Goal: Contribute content: Add original content to the website for others to see

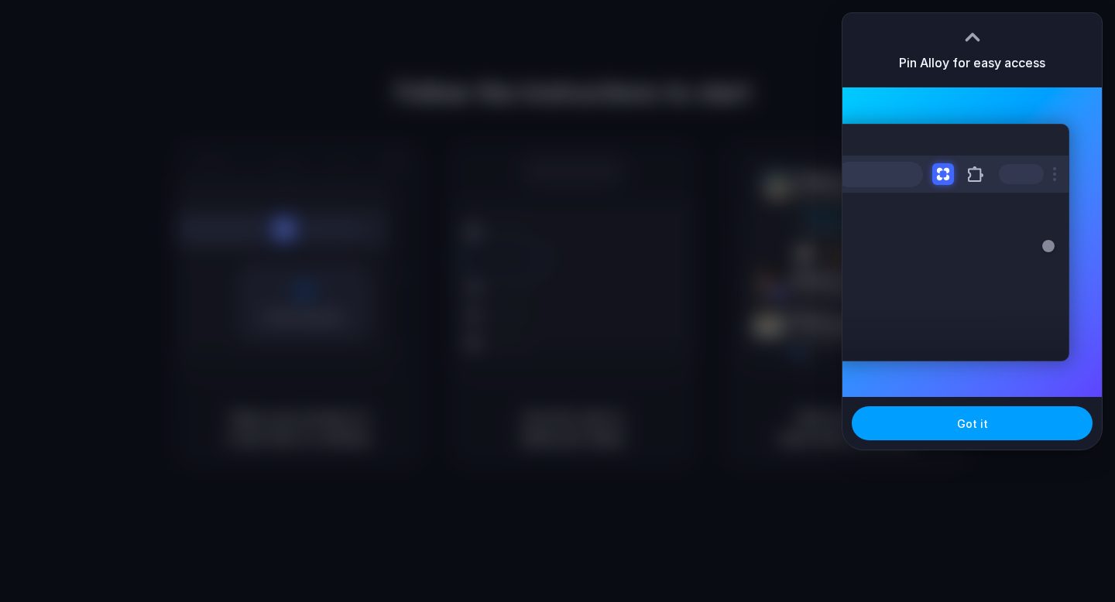
click at [971, 427] on span "Got it" at bounding box center [972, 424] width 31 height 16
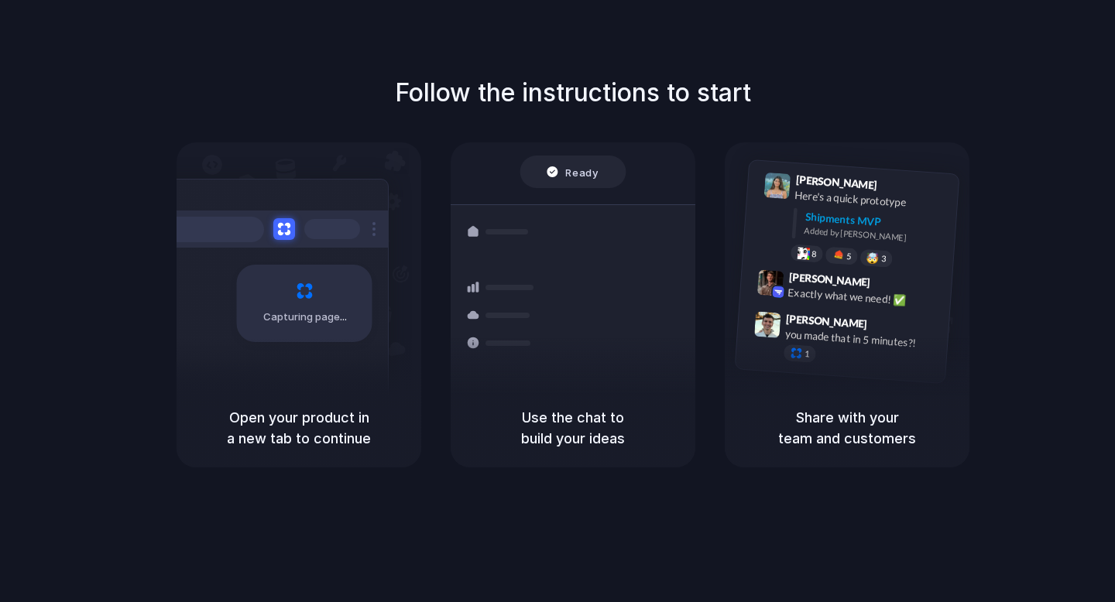
drag, startPoint x: 379, startPoint y: 95, endPoint x: 586, endPoint y: 108, distance: 207.1
click at [582, 108] on div "Follow the instructions to start Capturing page Open your product in a new tab …" at bounding box center [572, 270] width 1115 height 393
click at [586, 108] on h1 "Follow the instructions to start" at bounding box center [573, 92] width 356 height 37
click at [336, 283] on div "Capturing page" at bounding box center [304, 303] width 135 height 77
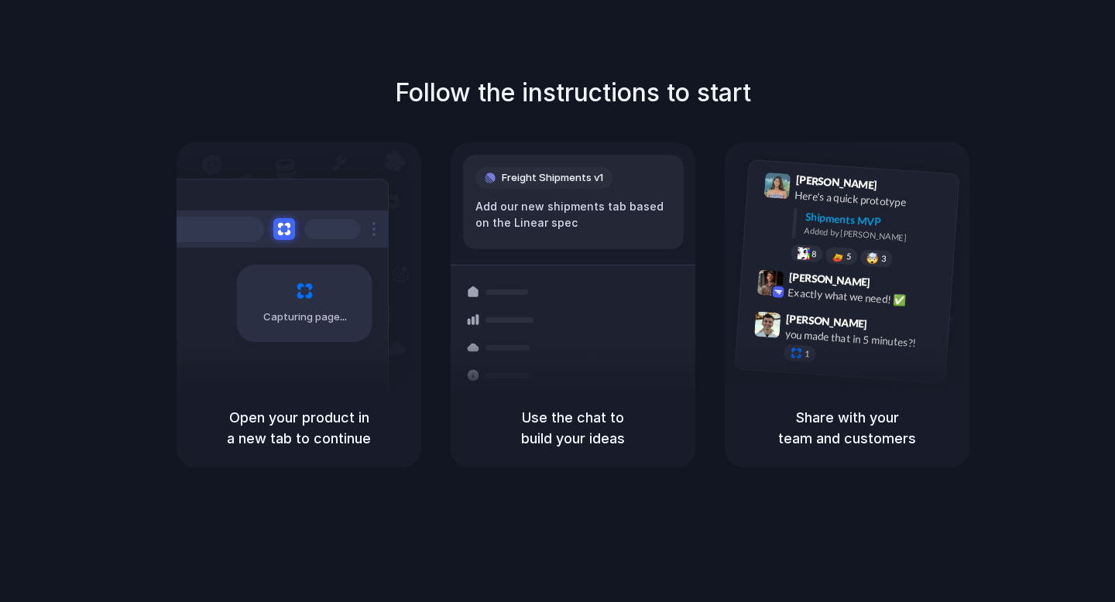
drag, startPoint x: 271, startPoint y: 428, endPoint x: 348, endPoint y: 447, distance: 78.9
click at [348, 447] on h5 "Open your product in a new tab to continue" at bounding box center [298, 428] width 207 height 42
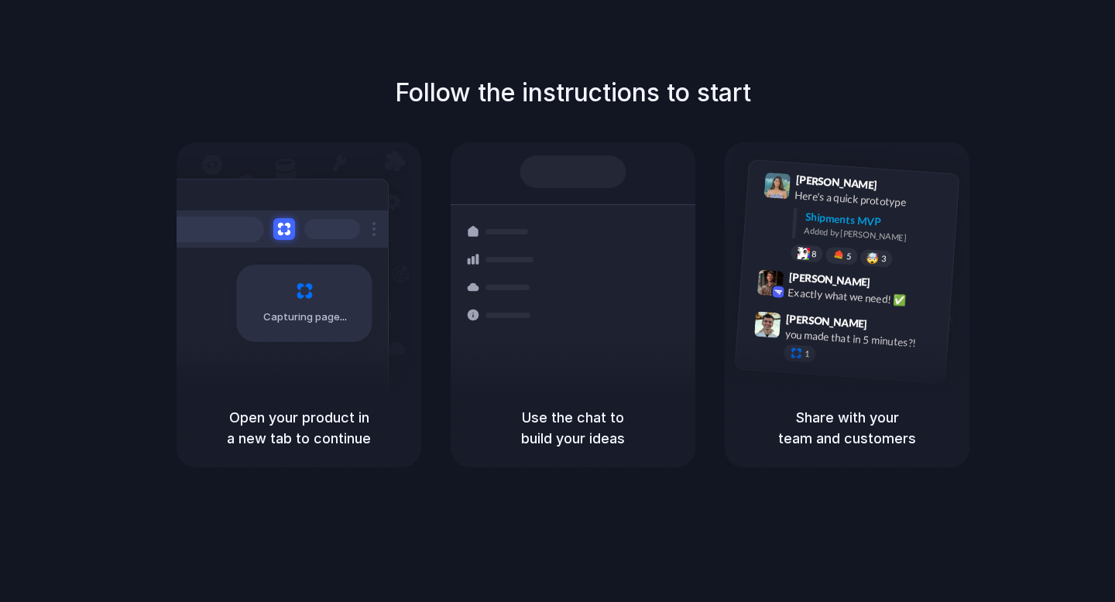
click at [348, 447] on h5 "Open your product in a new tab to continue" at bounding box center [298, 428] width 207 height 42
drag, startPoint x: 549, startPoint y: 437, endPoint x: 595, endPoint y: 437, distance: 45.7
click at [553, 437] on h5 "Use the chat to build your ideas" at bounding box center [572, 428] width 207 height 42
click at [845, 434] on h5 "Share with your team and customers" at bounding box center [846, 428] width 207 height 42
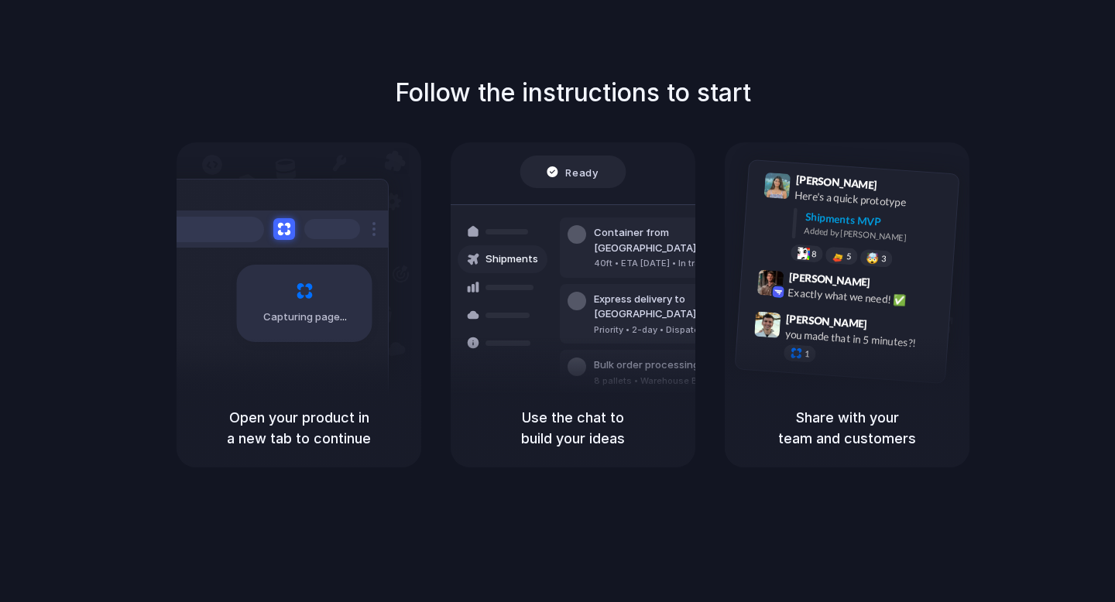
click at [873, 97] on div "Follow the instructions to start Capturing page Open your product in a new tab …" at bounding box center [572, 270] width 1115 height 393
drag, startPoint x: 607, startPoint y: 236, endPoint x: 693, endPoint y: 235, distance: 85.9
click at [691, 235] on div "Container from Shanghai" at bounding box center [677, 240] width 167 height 30
drag, startPoint x: 627, startPoint y: 238, endPoint x: 473, endPoint y: 242, distance: 154.1
click at [511, 242] on div "Shipments Container from Shanghai 40ft • ETA Dec 28 • In transit Express delive…" at bounding box center [573, 313] width 279 height 218
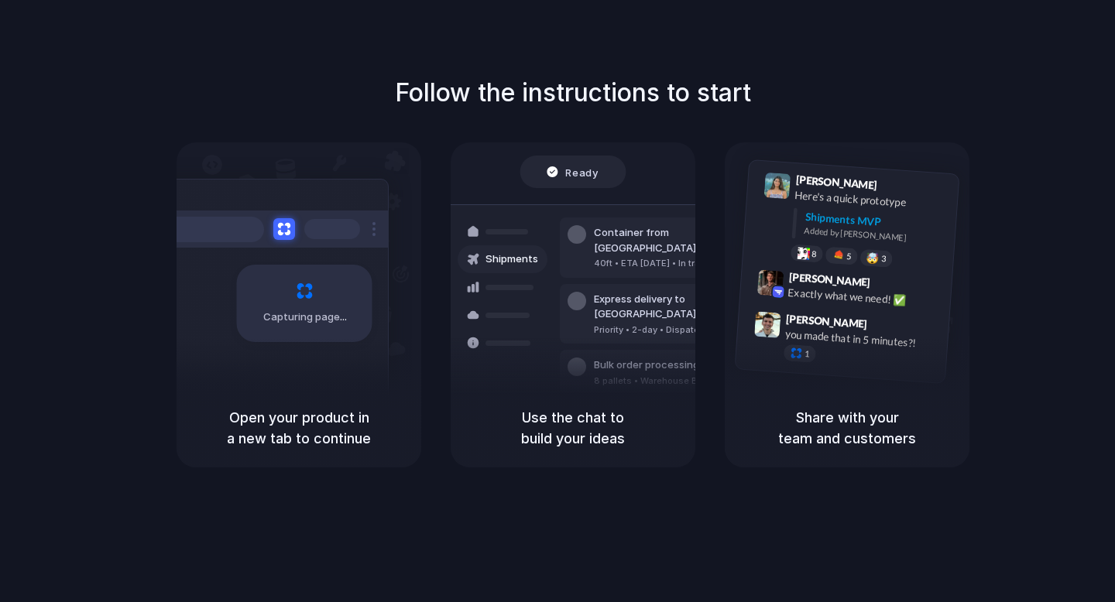
drag, startPoint x: 561, startPoint y: 246, endPoint x: 1112, endPoint y: 259, distance: 551.3
click at [1103, 259] on div "Follow the instructions to start Capturing page Open your product in a new tab …" at bounding box center [572, 270] width 1115 height 393
drag, startPoint x: 1110, startPoint y: 259, endPoint x: 308, endPoint y: 237, distance: 802.3
click at [369, 238] on div "Follow the instructions to start Capturing page Open your product in a new tab …" at bounding box center [572, 270] width 1115 height 393
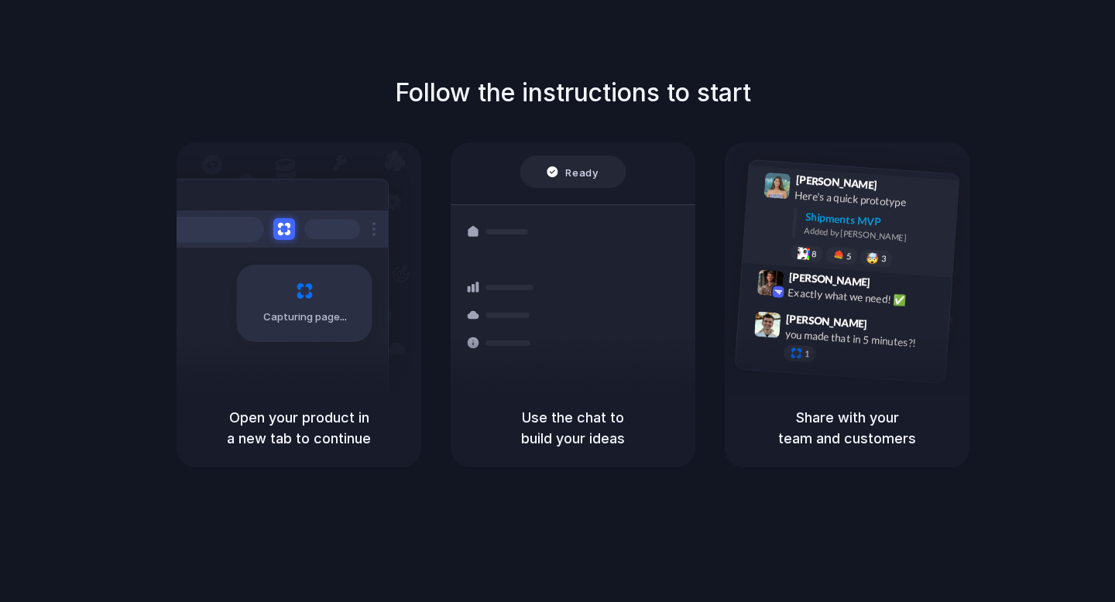
drag, startPoint x: 217, startPoint y: 237, endPoint x: 910, endPoint y: 222, distance: 693.8
click at [910, 222] on div "Capturing page Open your product in a new tab to continue Ready Shipments Conta…" at bounding box center [573, 304] width 793 height 325
drag, startPoint x: 1033, startPoint y: 180, endPoint x: 1009, endPoint y: 190, distance: 25.7
click at [1032, 180] on div "Follow the instructions to start Capturing page Open your product in a new tab …" at bounding box center [572, 270] width 1115 height 393
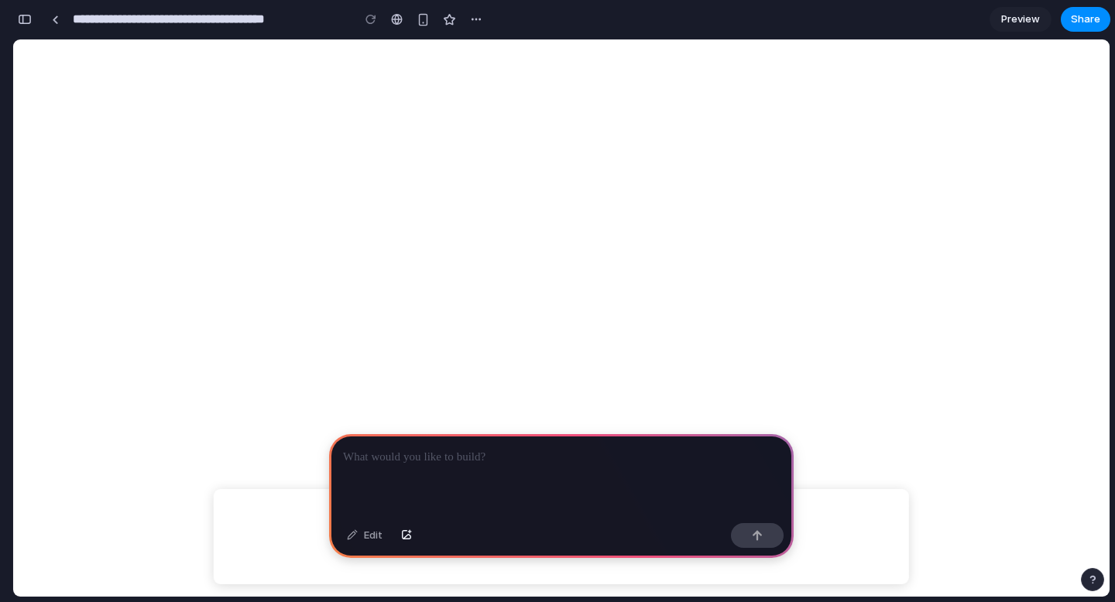
scroll to position [338, 0]
click at [489, 458] on p at bounding box center [561, 457] width 437 height 19
click at [760, 537] on div "button" at bounding box center [757, 535] width 11 height 11
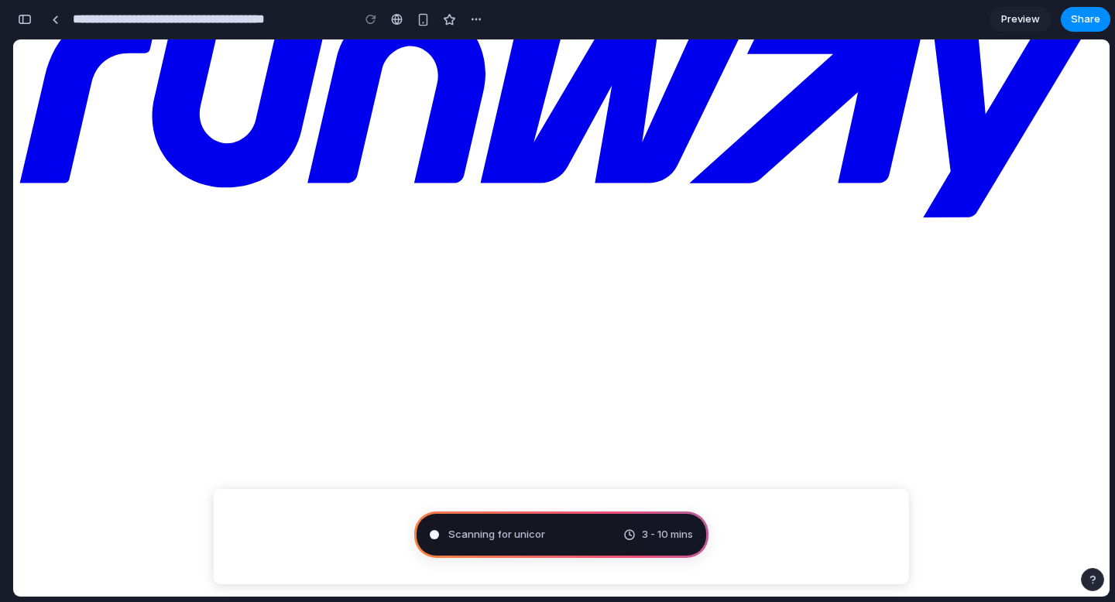
scroll to position [0, 0]
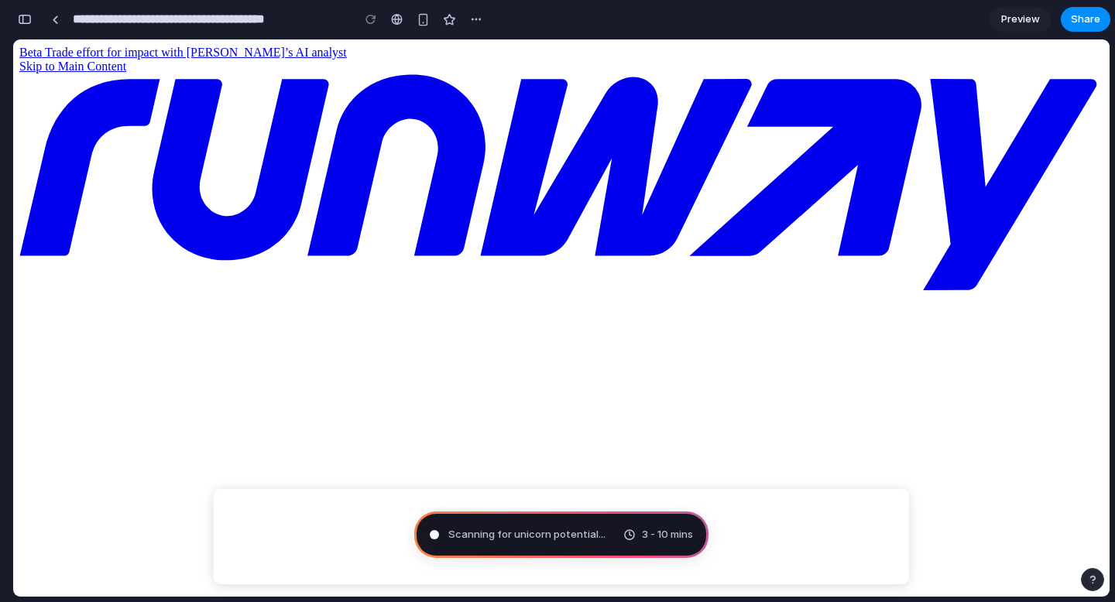
drag, startPoint x: 282, startPoint y: 234, endPoint x: 867, endPoint y: 335, distance: 594.0
click at [28, 18] on div "button" at bounding box center [25, 19] width 14 height 11
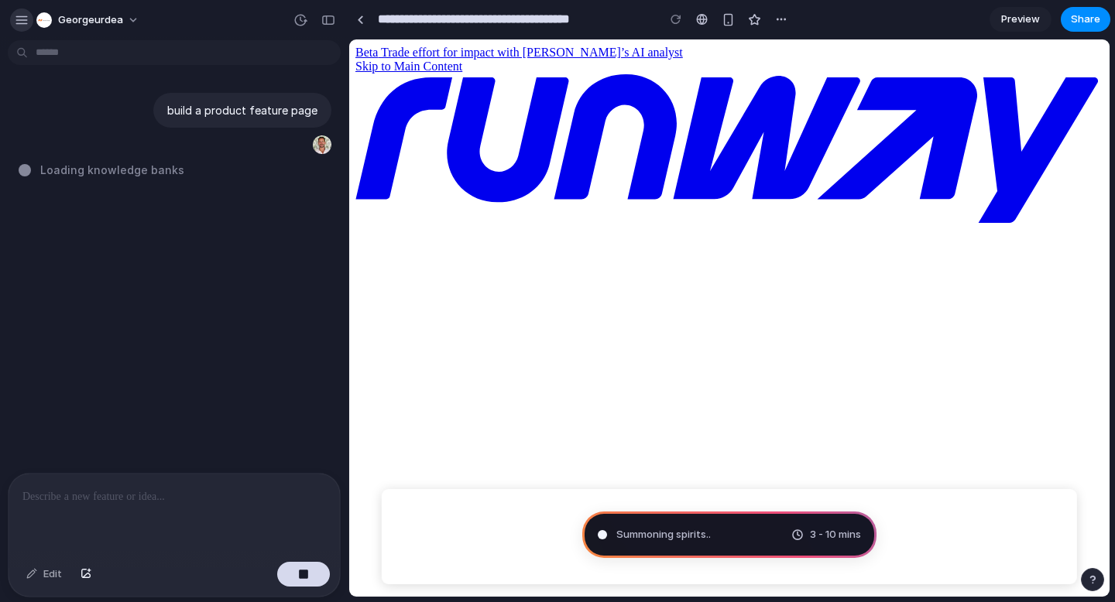
click at [20, 22] on div "button" at bounding box center [22, 20] width 14 height 14
type input "**********"
click at [184, 272] on div "build a product feature page Unfurling the mental canvas ." at bounding box center [169, 259] width 339 height 427
click at [119, 21] on span "georgeurdea" at bounding box center [90, 19] width 65 height 15
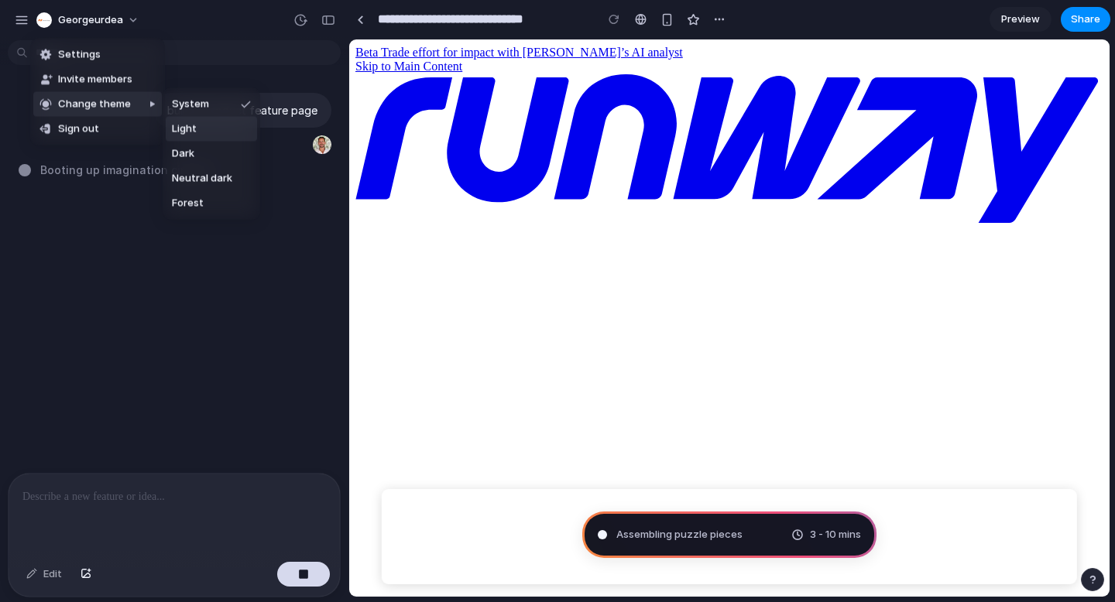
click at [199, 132] on li "Light" at bounding box center [211, 129] width 91 height 25
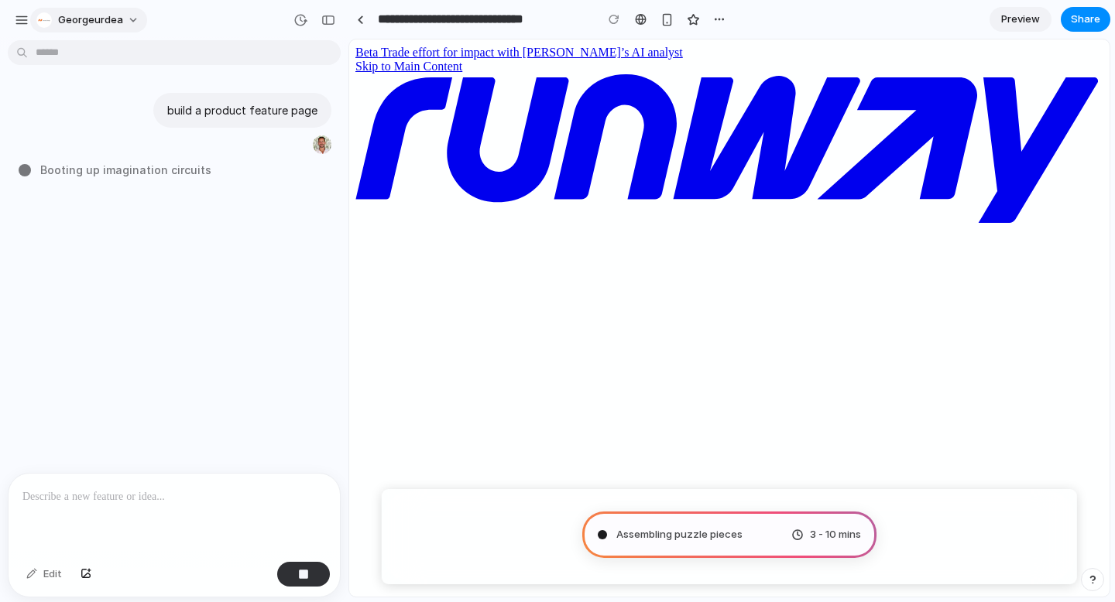
click at [105, 19] on span "georgeurdea" at bounding box center [90, 19] width 65 height 15
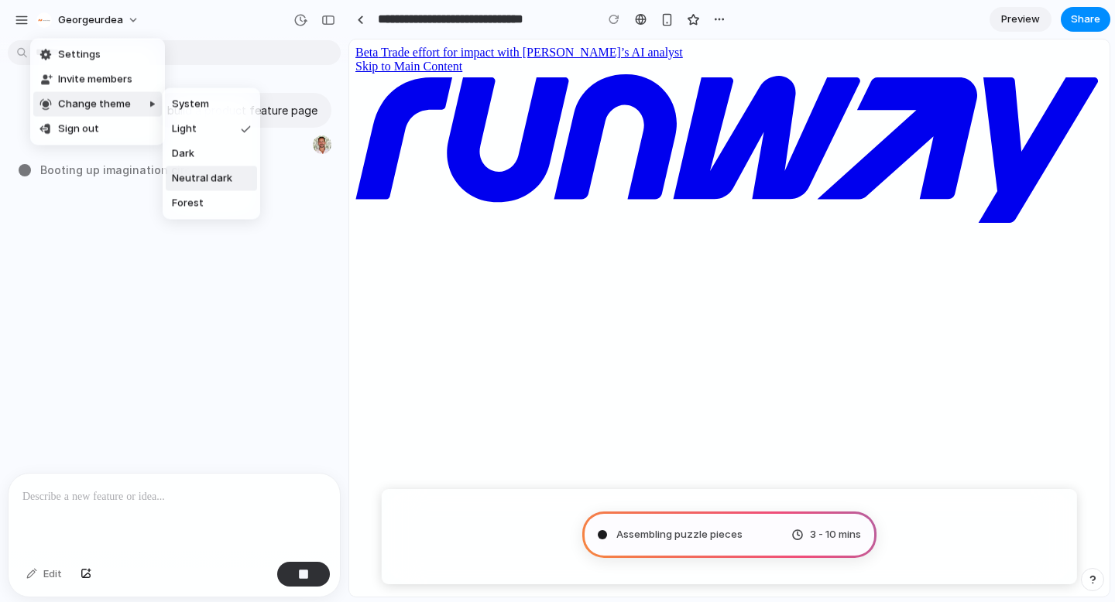
click at [187, 175] on span "Neutral dark" at bounding box center [202, 178] width 60 height 15
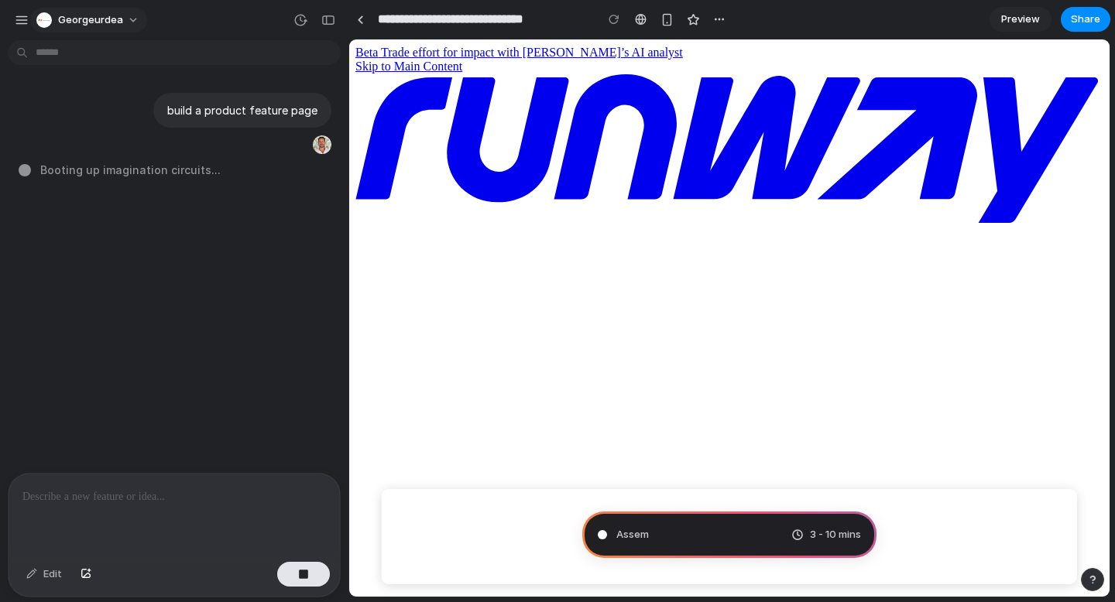
click at [108, 24] on span "georgeurdea" at bounding box center [90, 19] width 65 height 15
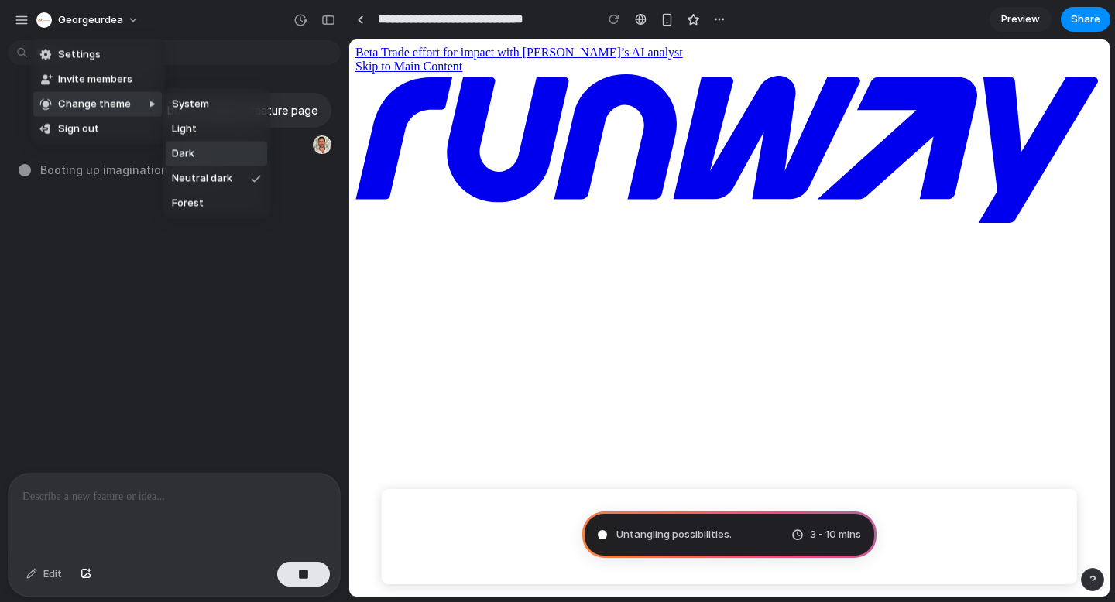
click at [203, 159] on li "Dark" at bounding box center [216, 154] width 101 height 25
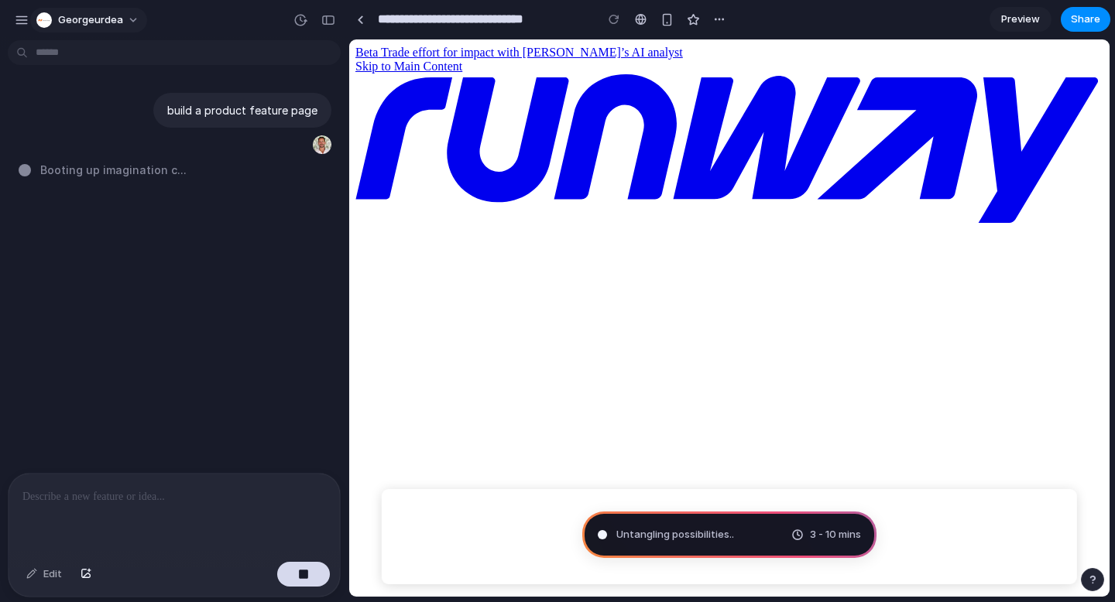
click at [118, 22] on span "georgeurdea" at bounding box center [90, 19] width 65 height 15
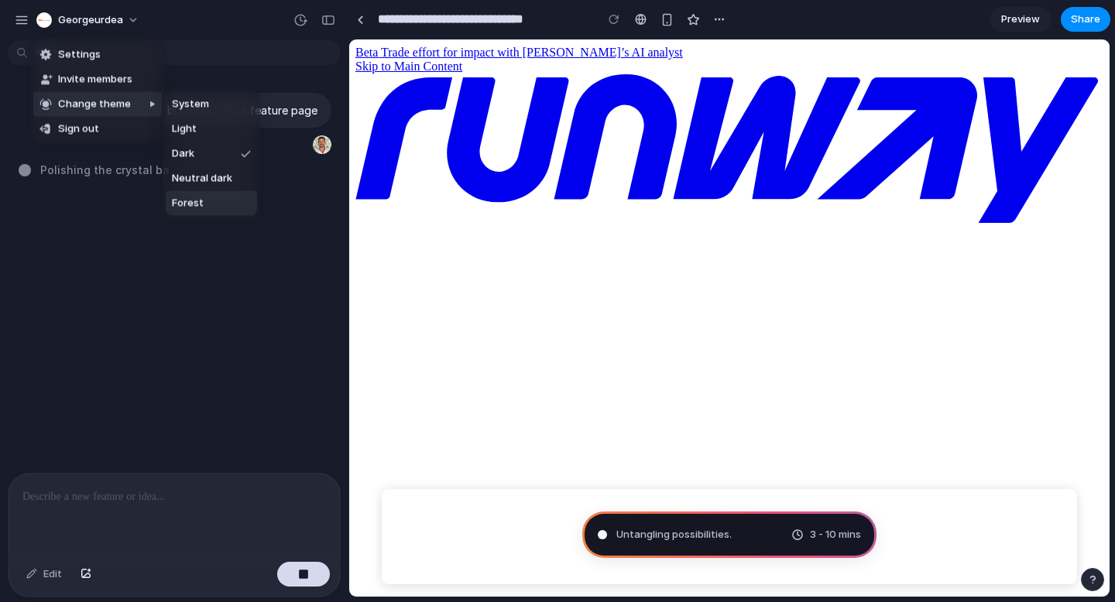
click at [221, 201] on li "Forest" at bounding box center [211, 203] width 91 height 25
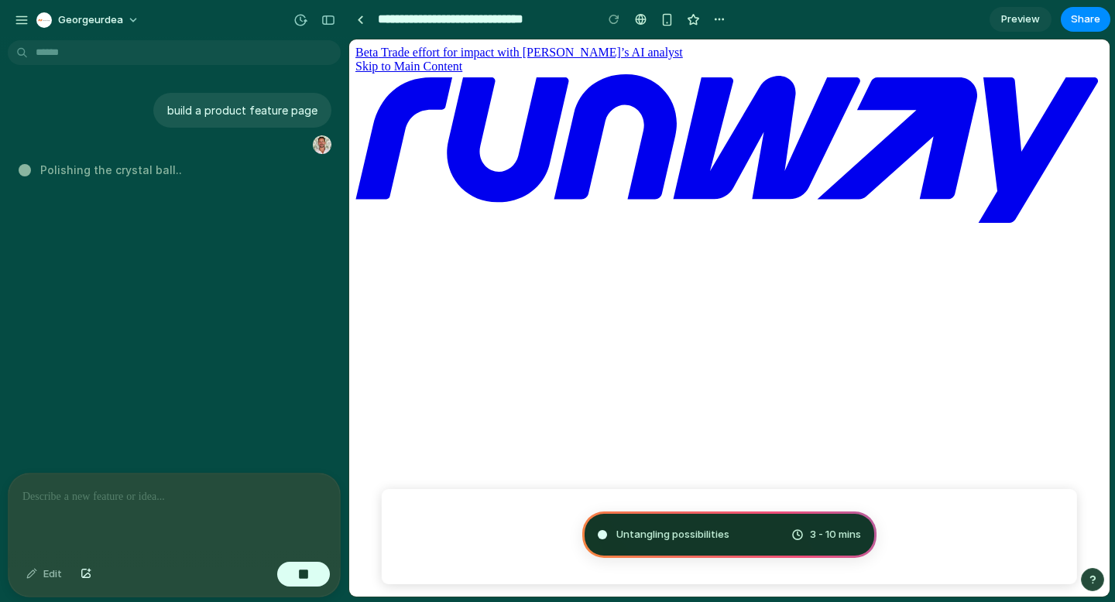
click at [198, 171] on div "Polishing the crystal ball .." at bounding box center [179, 170] width 320 height 16
click at [185, 52] on body "**********" at bounding box center [557, 301] width 1115 height 602
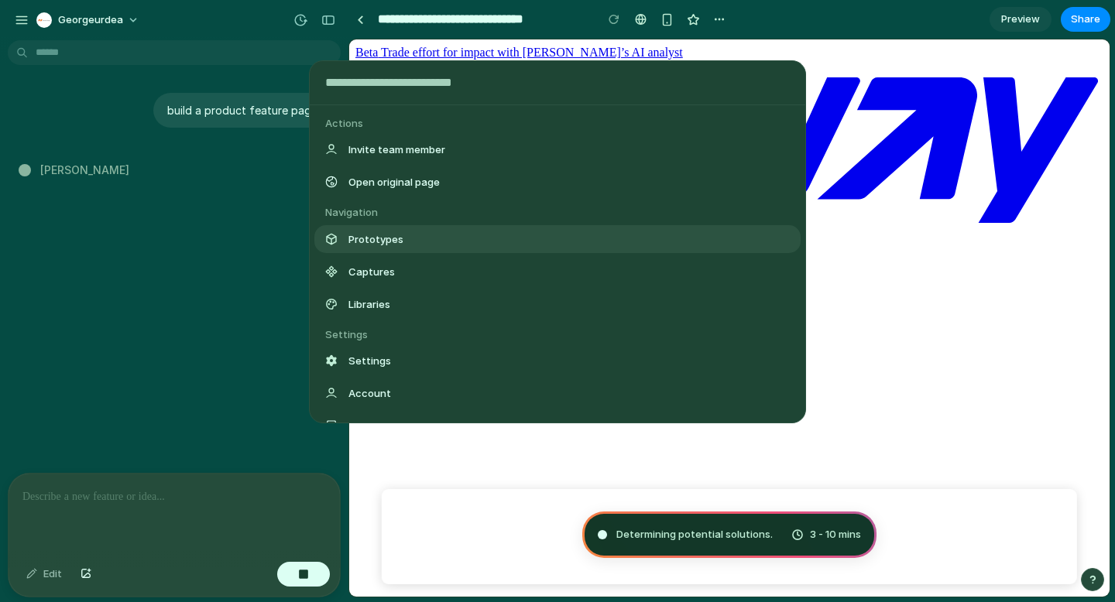
click at [387, 236] on span "Prototypes" at bounding box center [375, 238] width 55 height 15
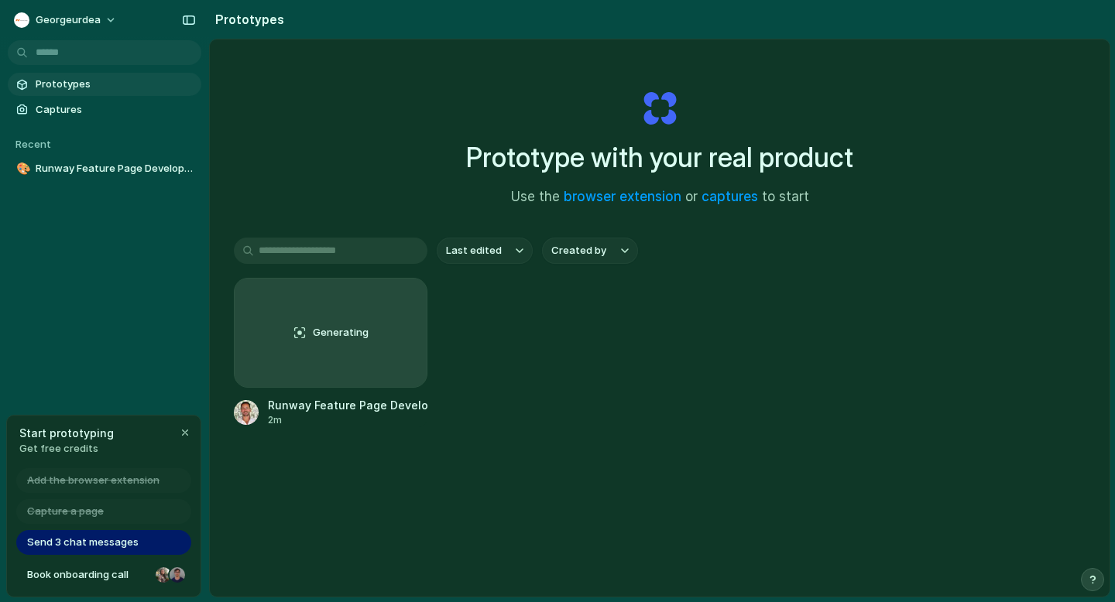
click at [663, 273] on div "Last edited Created by Generating Runway Feature Page Development 2m" at bounding box center [660, 381] width 852 height 286
click at [281, 151] on div "Prototype with your real product Use the browser extension or captures to start…" at bounding box center [660, 358] width 900 height 639
click at [87, 17] on span "georgeurdea" at bounding box center [68, 19] width 65 height 15
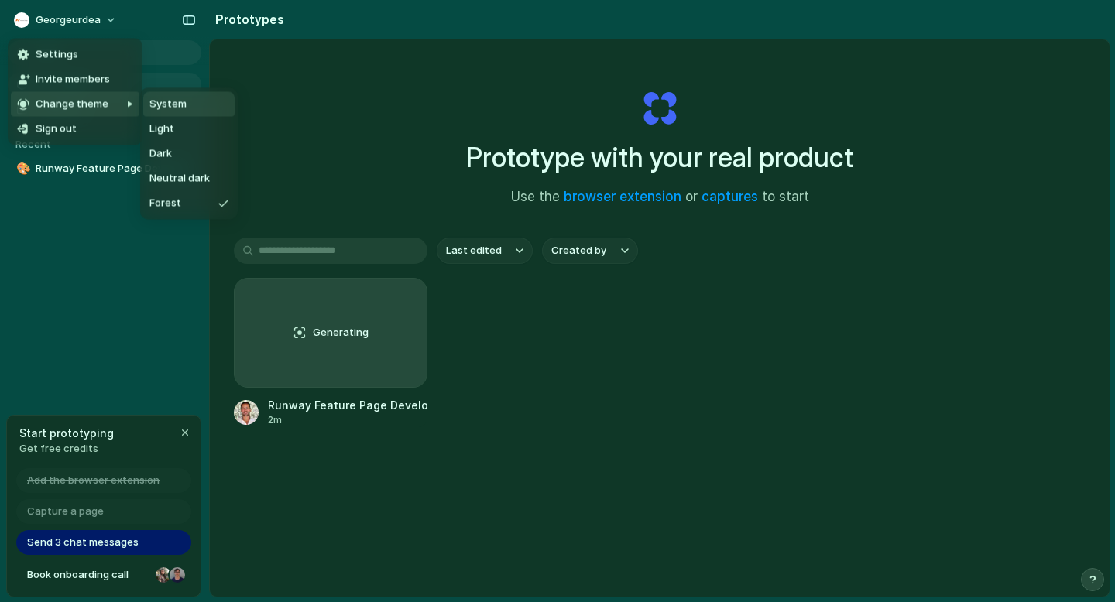
click at [309, 96] on div "Settings Invite members Change theme Sign out" at bounding box center [557, 301] width 1115 height 602
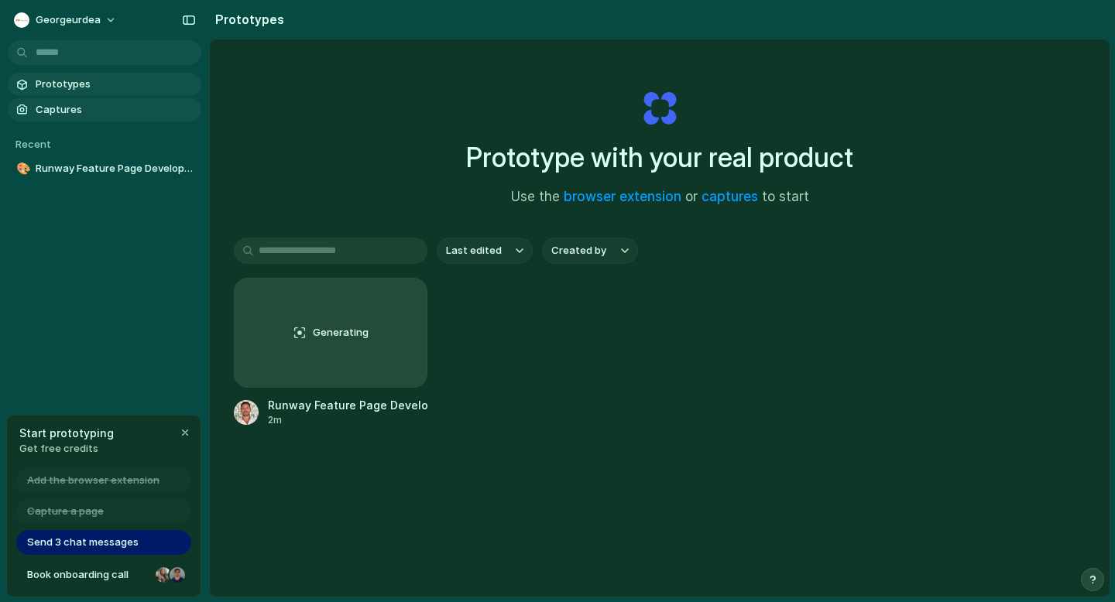
click at [59, 106] on span "Captures" at bounding box center [115, 109] width 159 height 15
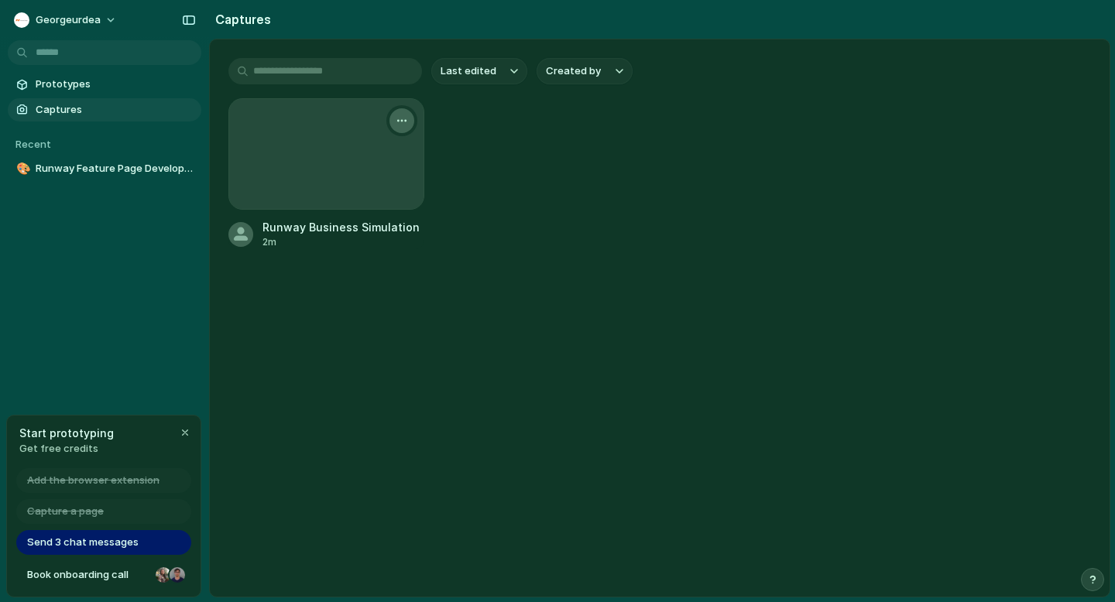
click at [398, 118] on div "button" at bounding box center [402, 121] width 12 height 12
drag, startPoint x: 483, startPoint y: 151, endPoint x: 447, endPoint y: 124, distance: 45.4
click at [482, 151] on div "Create prototype Rename Copy link Open original page Delete" at bounding box center [557, 301] width 1115 height 602
click at [406, 116] on div "button" at bounding box center [402, 121] width 12 height 12
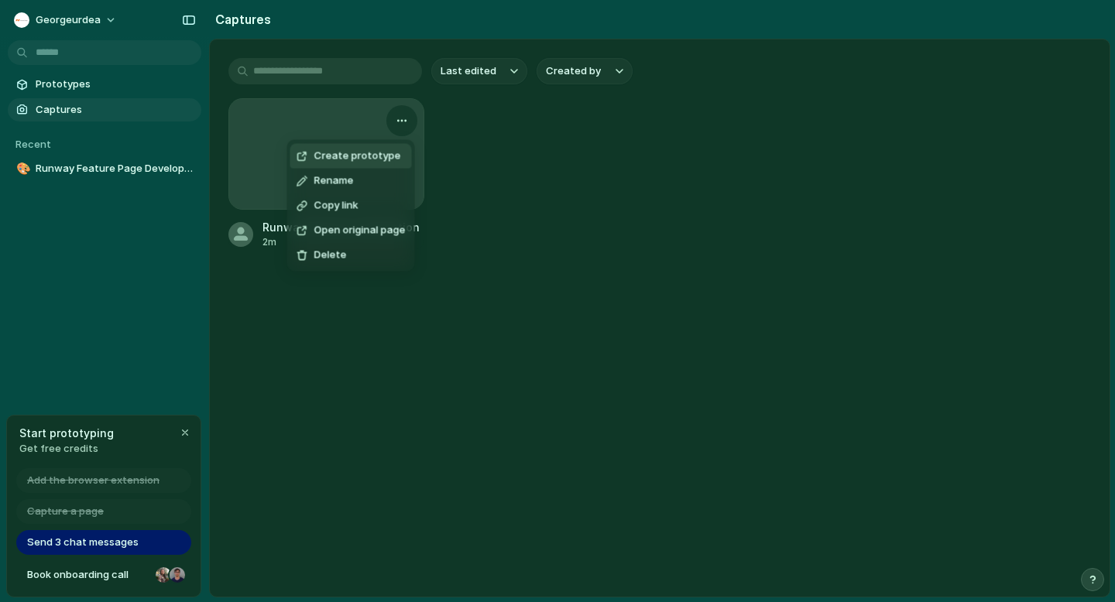
click at [555, 135] on div "Create prototype Rename Copy link Open original page Delete" at bounding box center [557, 301] width 1115 height 602
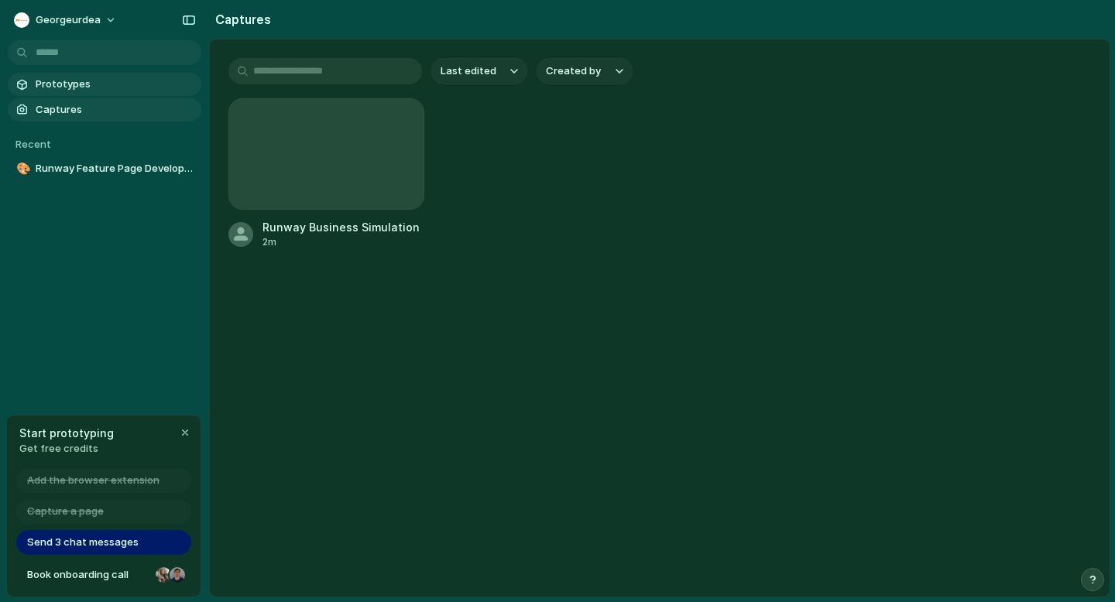
click at [76, 82] on span "Prototypes" at bounding box center [115, 84] width 159 height 15
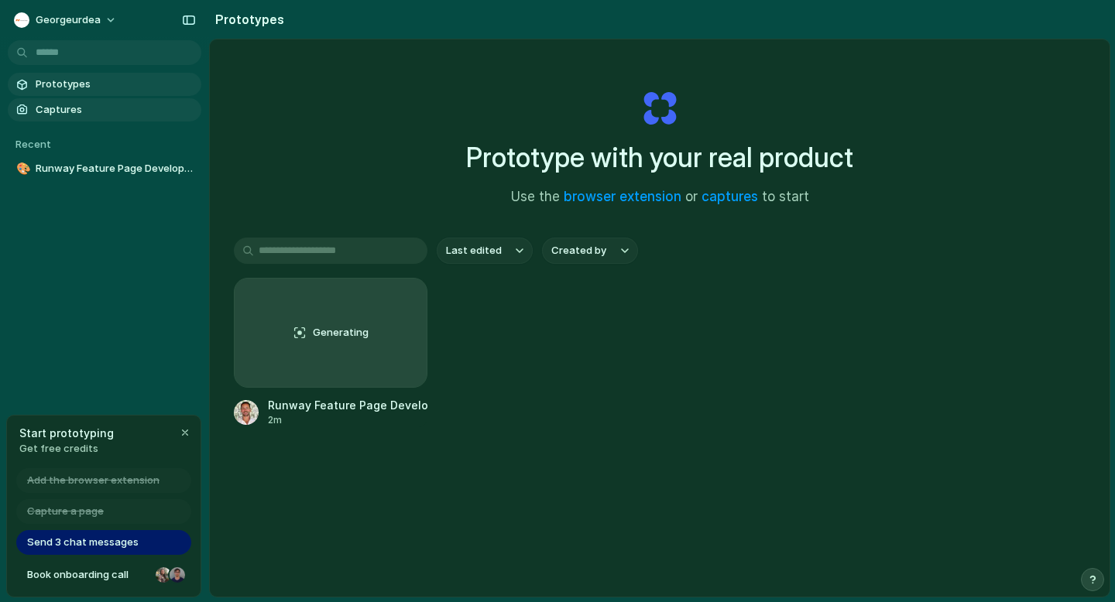
click at [91, 107] on span "Captures" at bounding box center [115, 109] width 159 height 15
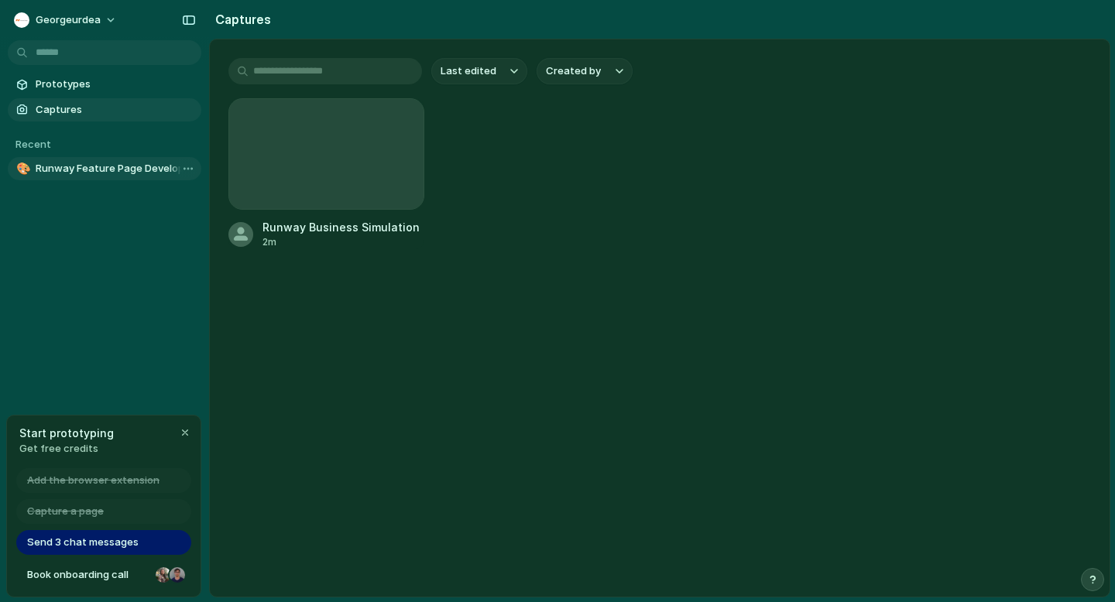
click at [84, 166] on span "Runway Feature Page Development" at bounding box center [115, 168] width 159 height 15
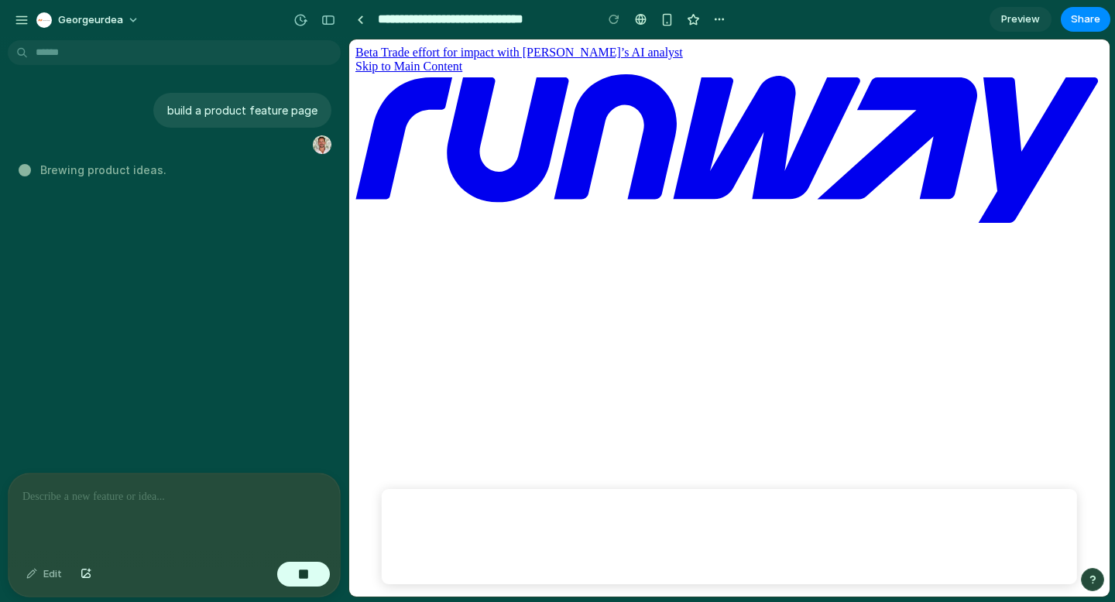
drag, startPoint x: 140, startPoint y: 497, endPoint x: 154, endPoint y: 498, distance: 14.0
click at [140, 497] on p at bounding box center [173, 497] width 303 height 19
click at [665, 19] on div "button" at bounding box center [666, 19] width 13 height 13
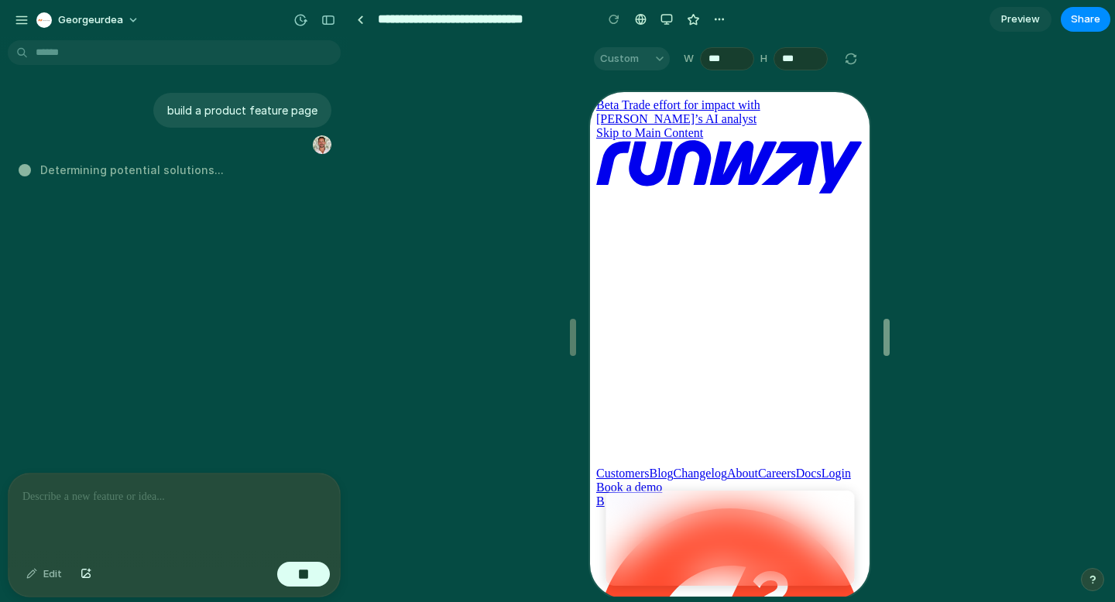
type input "***"
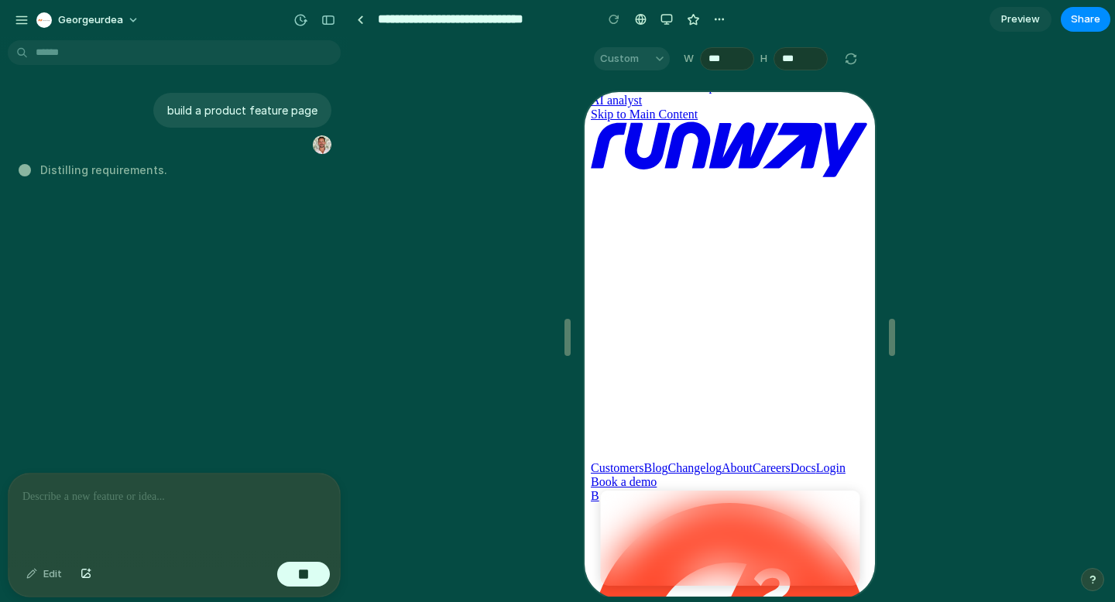
scroll to position [18, 0]
click at [641, 60] on div "Custom" at bounding box center [632, 58] width 76 height 23
click at [653, 61] on div "Custom" at bounding box center [632, 58] width 76 height 23
click at [659, 60] on div "Custom" at bounding box center [632, 58] width 76 height 23
click at [852, 62] on div at bounding box center [850, 59] width 19 height 19
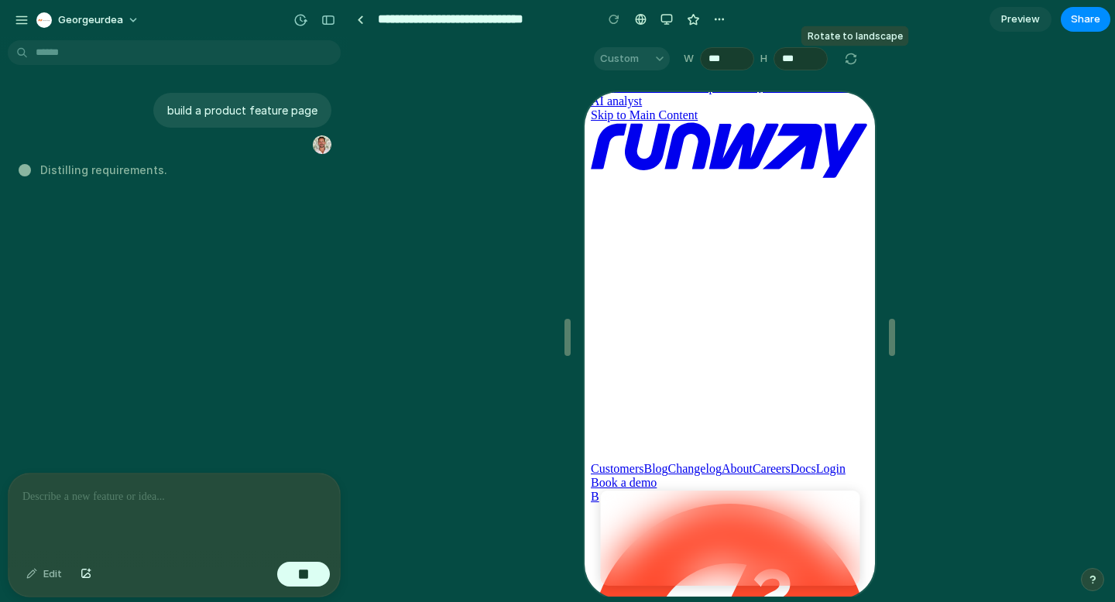
click at [851, 61] on div at bounding box center [850, 59] width 19 height 19
click at [814, 60] on button "Decrement" at bounding box center [813, 62] width 15 height 9
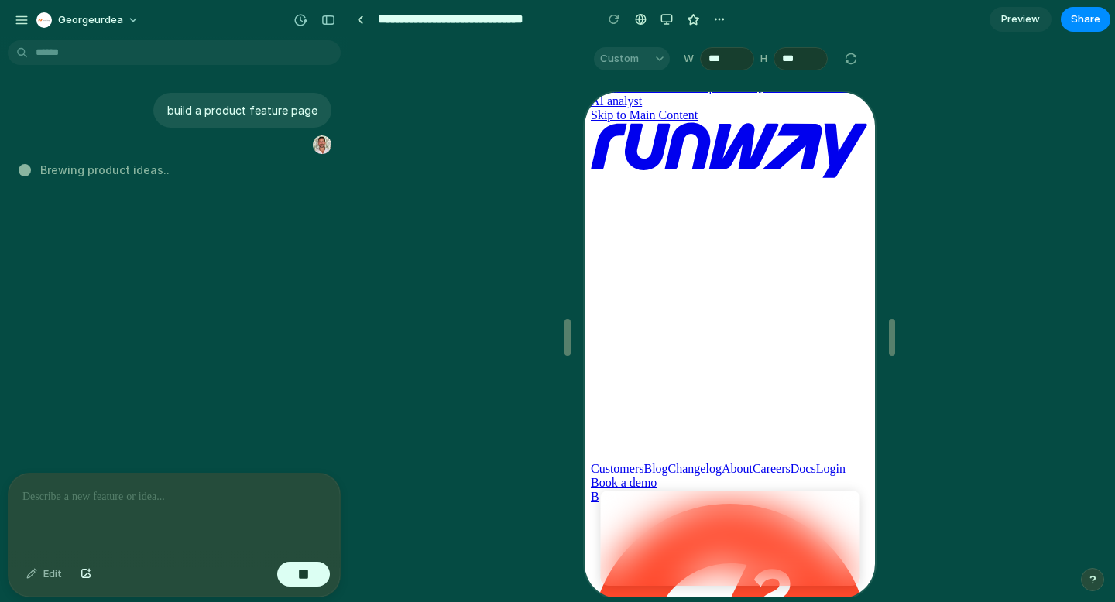
drag, startPoint x: 941, startPoint y: 121, endPoint x: 915, endPoint y: 113, distance: 27.4
click at [941, 121] on div at bounding box center [729, 337] width 760 height 519
click at [809, 64] on button "Decrement" at bounding box center [813, 62] width 15 height 9
type input "***"
drag, startPoint x: 770, startPoint y: 61, endPoint x: 783, endPoint y: 61, distance: 12.4
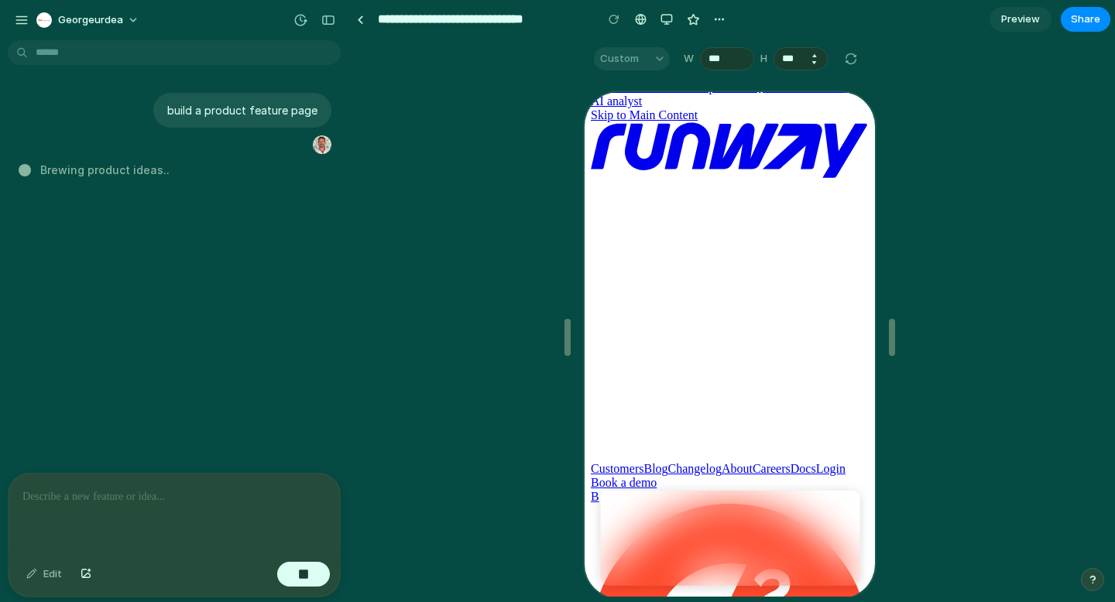
click at [781, 61] on div "H ***" at bounding box center [793, 58] width 67 height 23
drag, startPoint x: 789, startPoint y: 60, endPoint x: 813, endPoint y: 58, distance: 24.1
click at [811, 59] on div "***" at bounding box center [800, 58] width 54 height 23
drag, startPoint x: 821, startPoint y: 60, endPoint x: 813, endPoint y: 56, distance: 9.4
click at [817, 48] on input "***" at bounding box center [800, 58] width 54 height 23
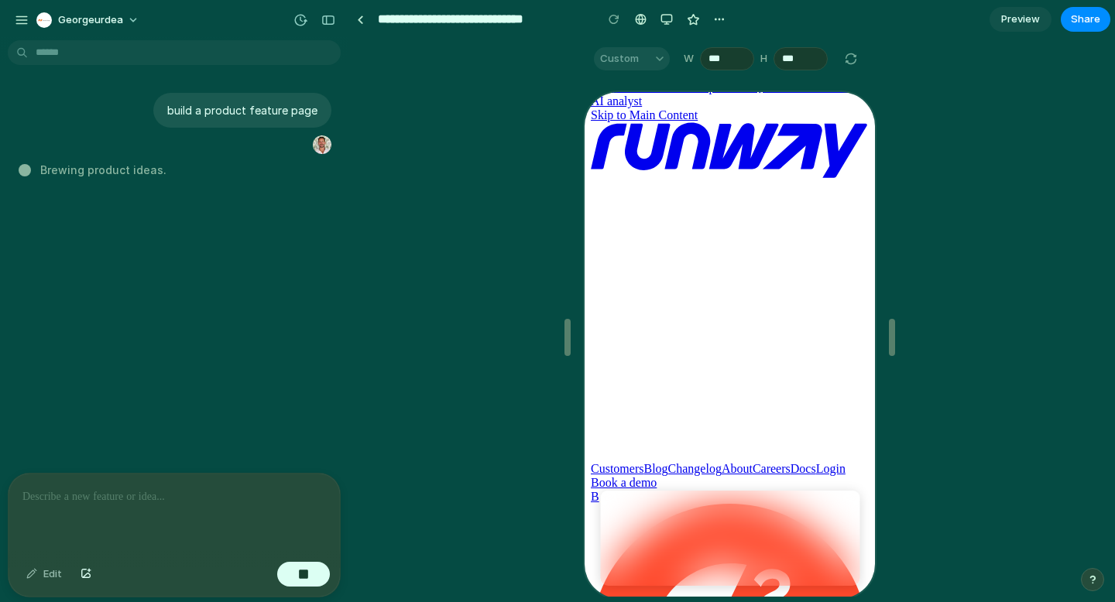
click at [960, 143] on div at bounding box center [729, 337] width 760 height 519
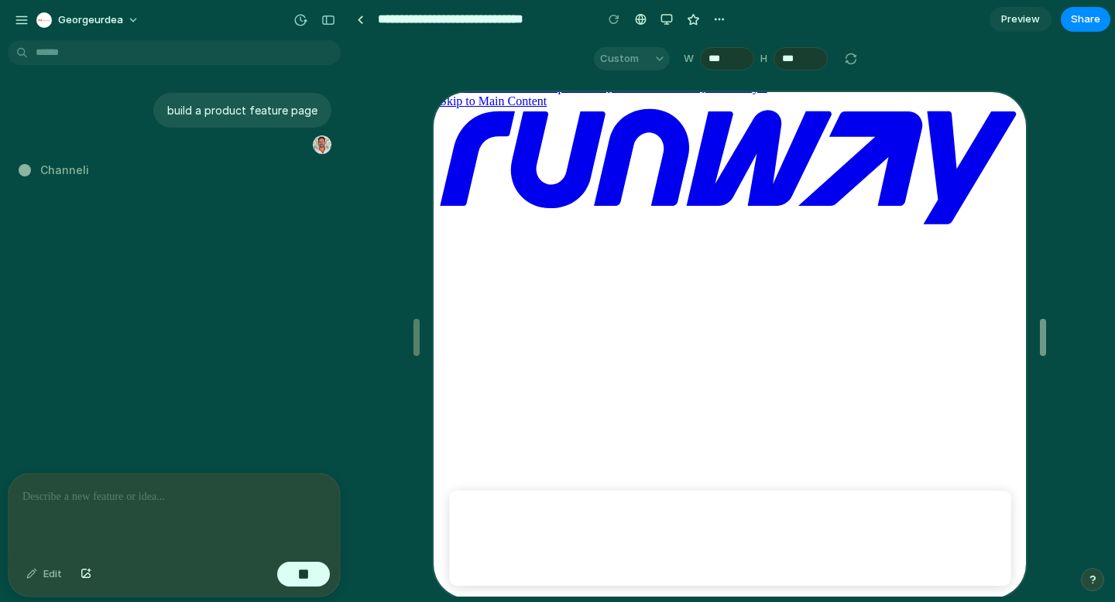
drag, startPoint x: 893, startPoint y: 344, endPoint x: 1044, endPoint y: 343, distance: 151.0
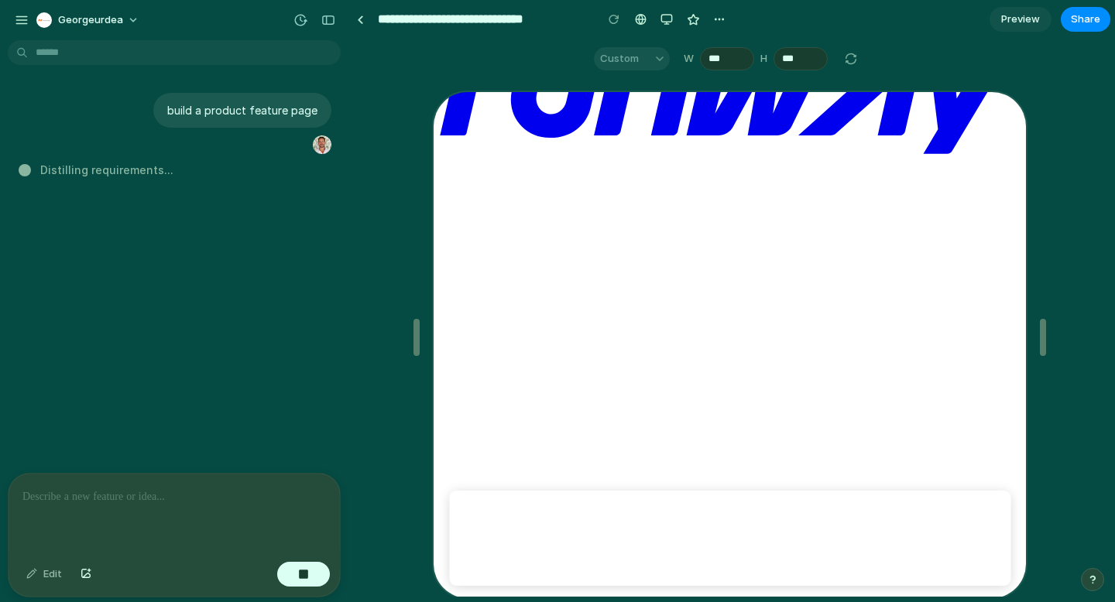
scroll to position [0, 0]
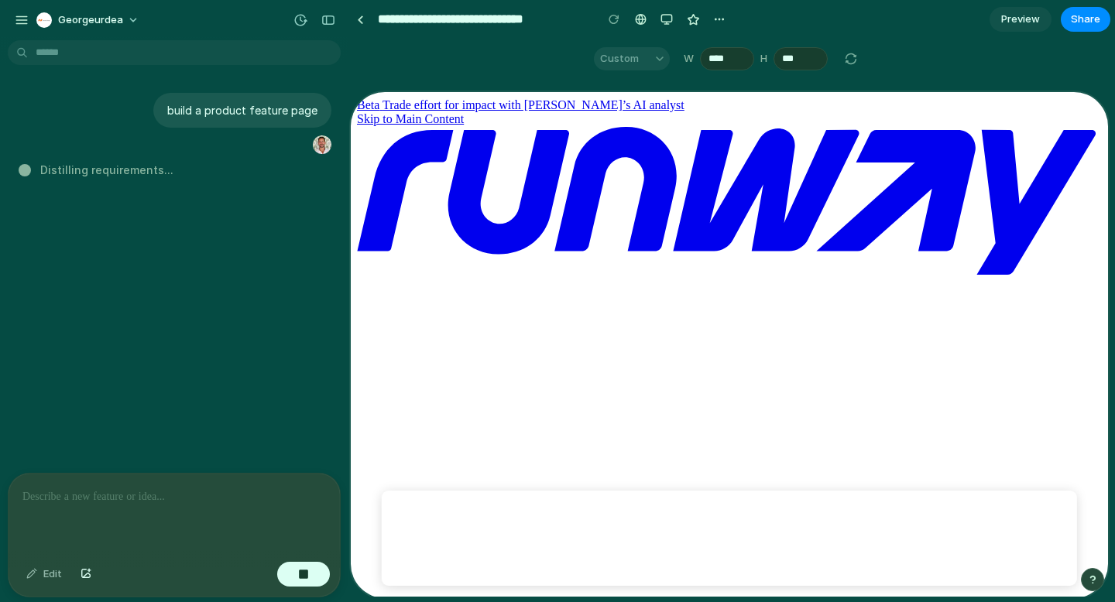
type input "****"
drag, startPoint x: 422, startPoint y: 327, endPoint x: 272, endPoint y: 325, distance: 150.2
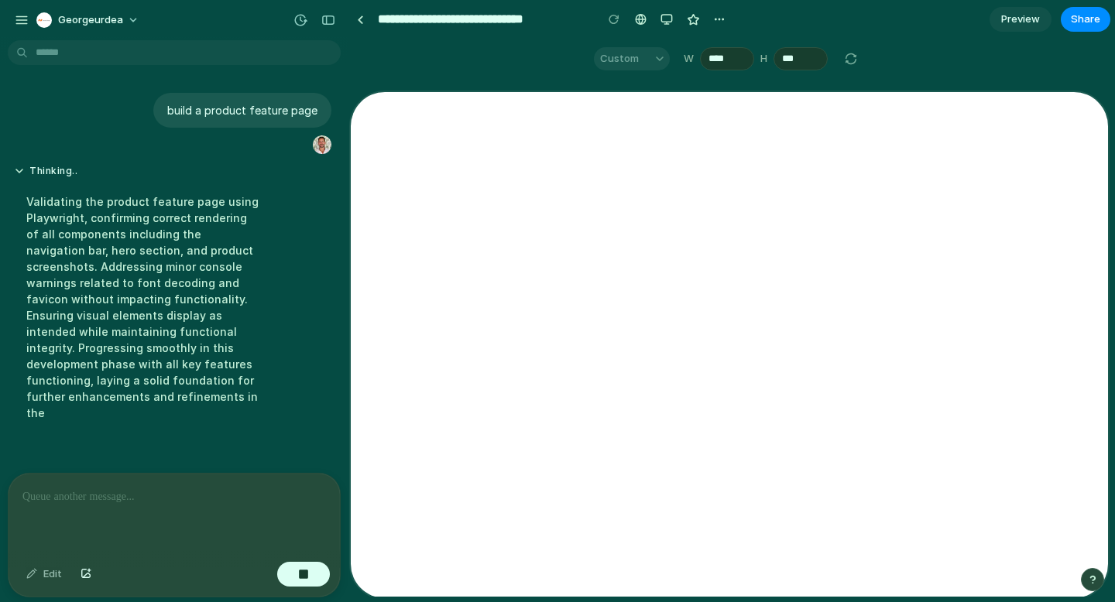
scroll to position [9, 0]
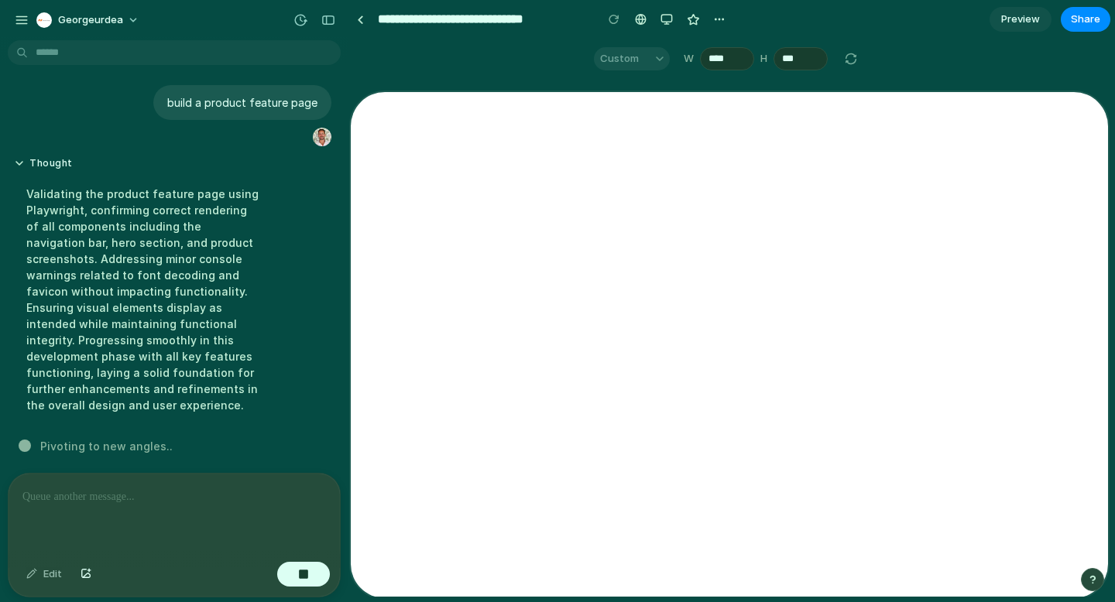
click at [91, 211] on div "Validating the product feature page using Playwright, confirming correct render…" at bounding box center [143, 300] width 259 height 246
drag, startPoint x: 91, startPoint y: 211, endPoint x: 259, endPoint y: 212, distance: 168.8
click at [259, 212] on div "Validating the product feature page using Playwright, confirming correct render…" at bounding box center [143, 300] width 259 height 246
drag, startPoint x: 259, startPoint y: 212, endPoint x: 139, endPoint y: 215, distance: 120.8
click at [252, 212] on div "Validating the product feature page using Playwright, confirming correct render…" at bounding box center [143, 300] width 259 height 246
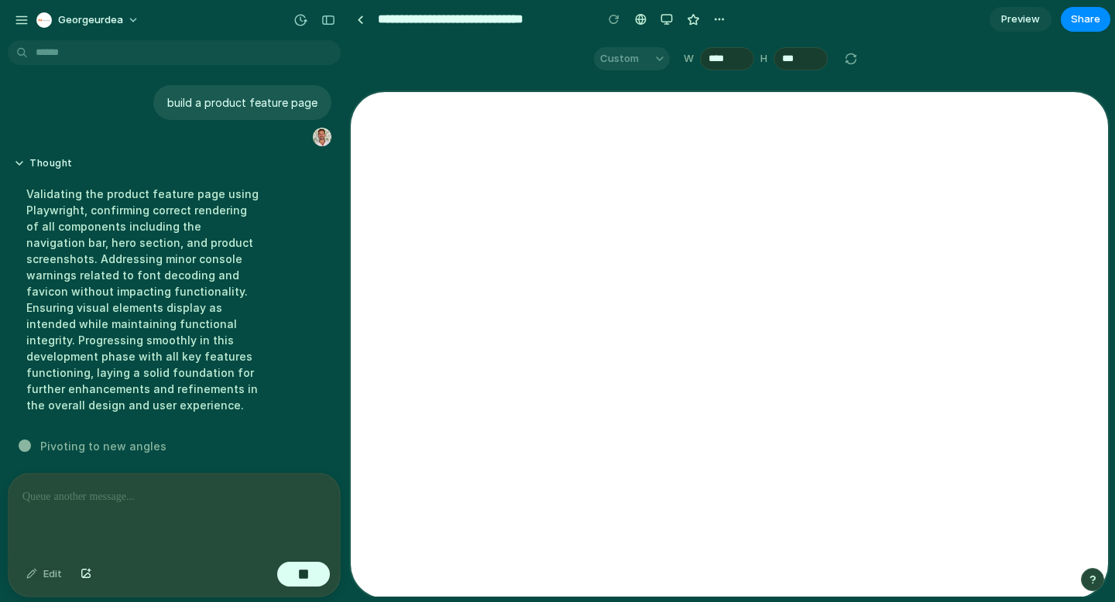
click at [31, 214] on div "Validating the product feature page using Playwright, confirming correct render…" at bounding box center [143, 300] width 259 height 246
click at [33, 212] on div "Validating the product feature page using Playwright, confirming correct render…" at bounding box center [143, 300] width 259 height 246
click at [37, 207] on div "Validating the product feature page using Playwright, confirming correct render…" at bounding box center [143, 300] width 259 height 246
drag, startPoint x: 115, startPoint y: 216, endPoint x: 123, endPoint y: 226, distance: 13.2
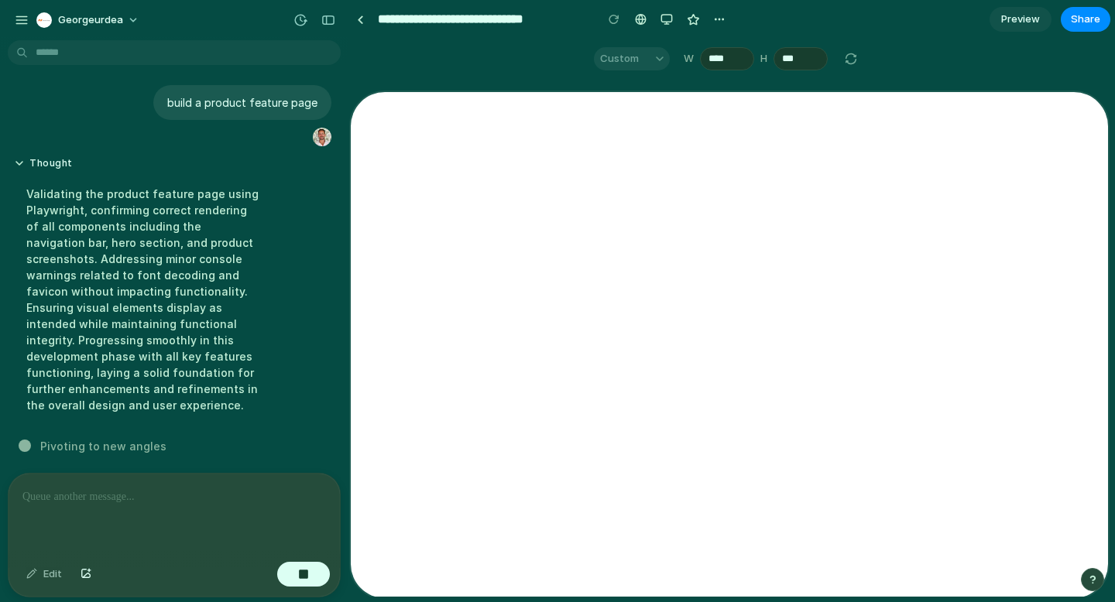
click at [115, 216] on div "Validating the product feature page using Playwright, confirming correct render…" at bounding box center [143, 300] width 259 height 246
click at [170, 399] on div "Validating the product feature page using Playwright, confirming correct render…" at bounding box center [143, 300] width 259 height 246
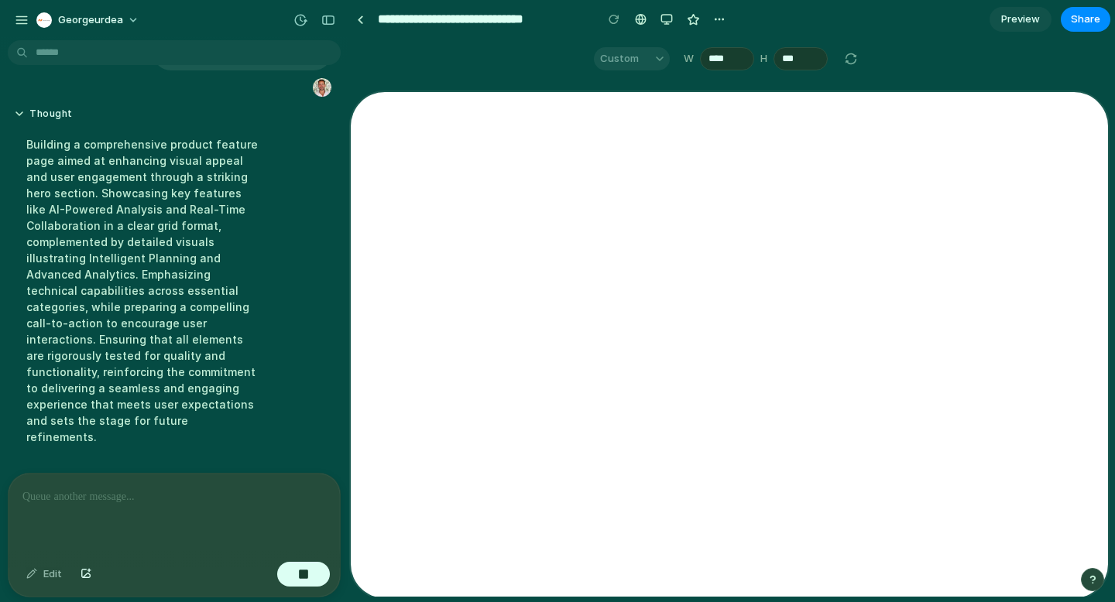
scroll to position [269, 0]
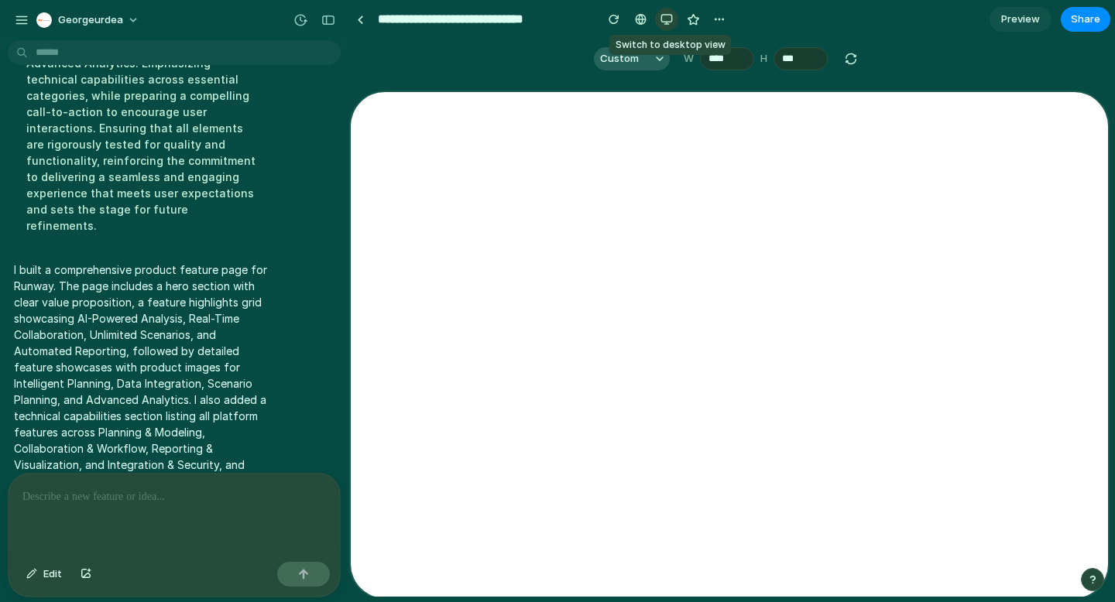
click at [661, 21] on div "button" at bounding box center [666, 19] width 12 height 12
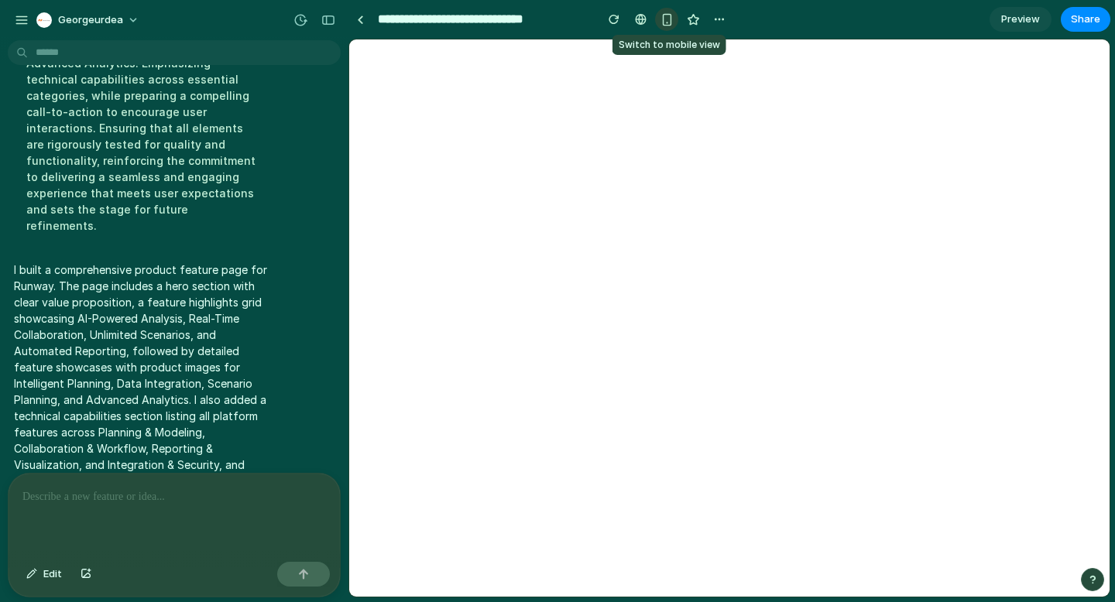
click at [661, 21] on div "button" at bounding box center [666, 19] width 13 height 13
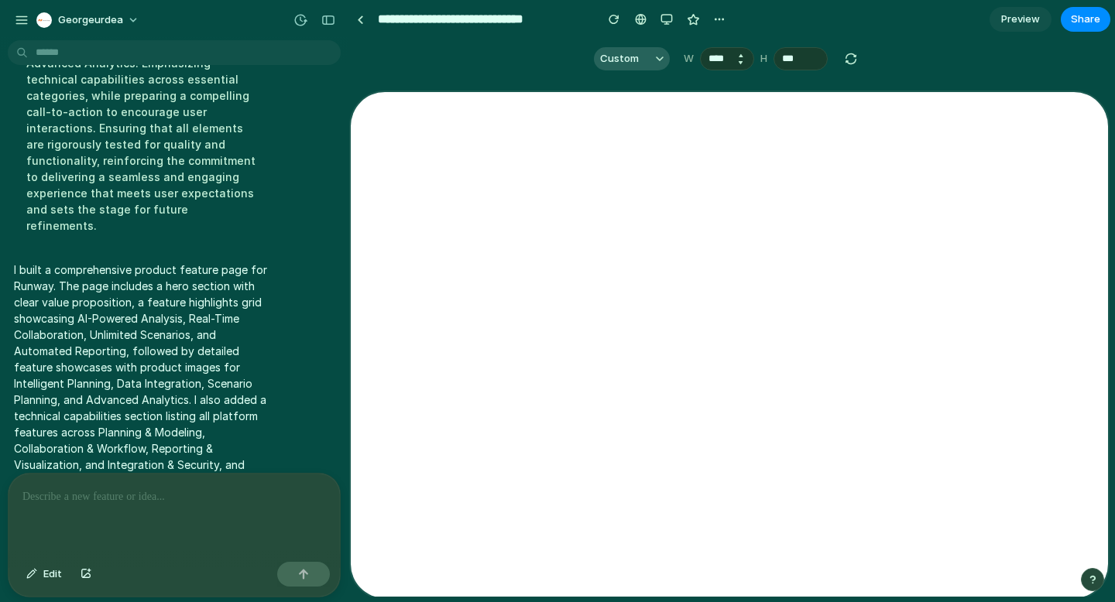
click at [743, 62] on button "Decrement" at bounding box center [739, 62] width 15 height 9
click at [711, 59] on input "****" at bounding box center [727, 58] width 54 height 23
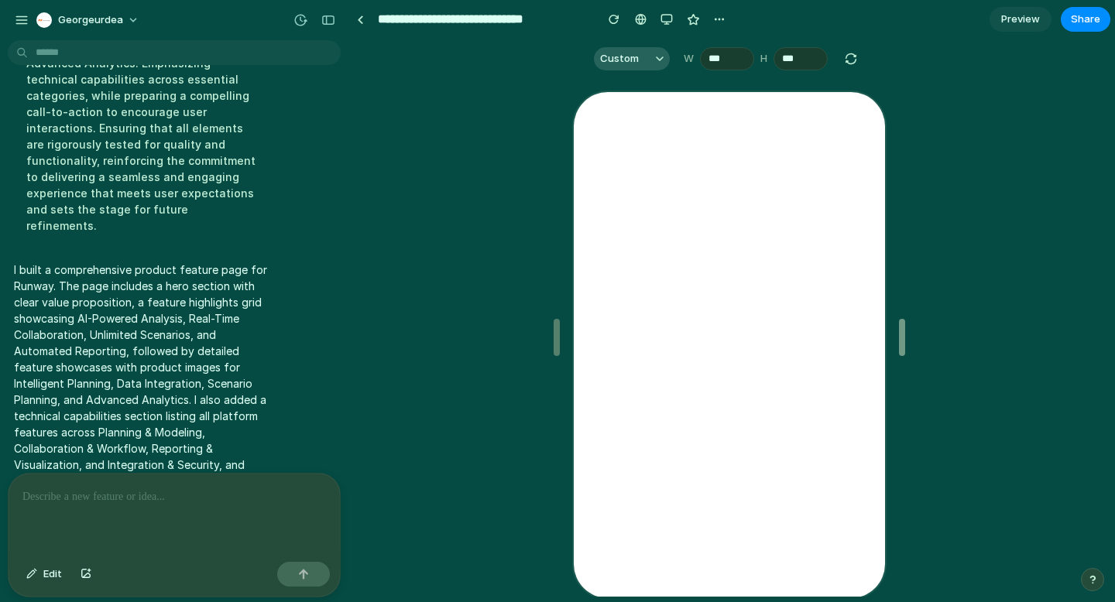
drag, startPoint x: 938, startPoint y: 339, endPoint x: 886, endPoint y: 348, distance: 52.6
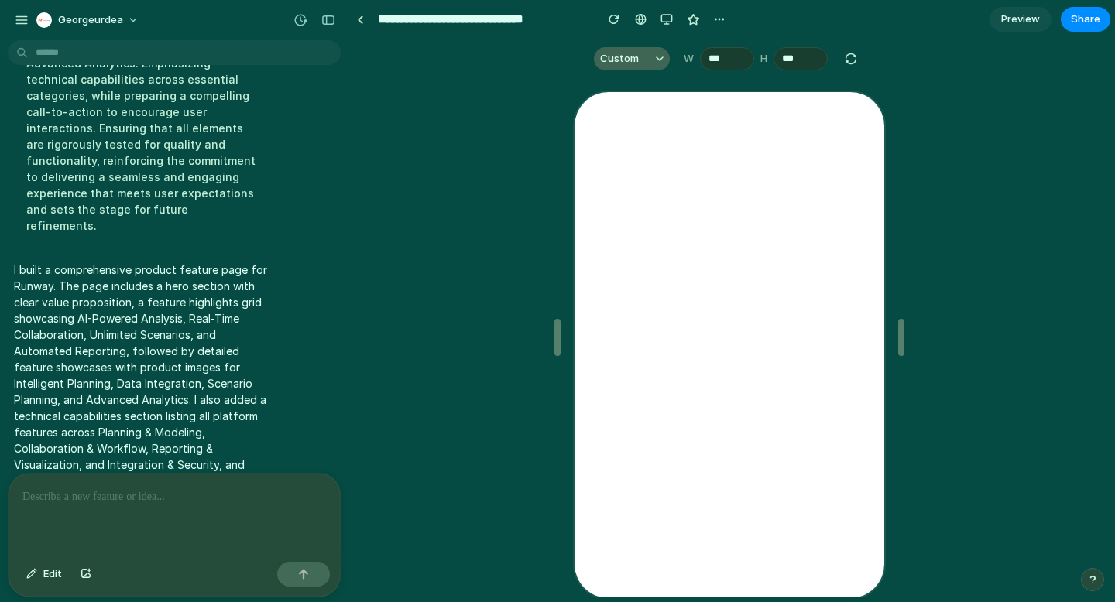
click at [636, 58] on button "Custom" at bounding box center [632, 58] width 76 height 23
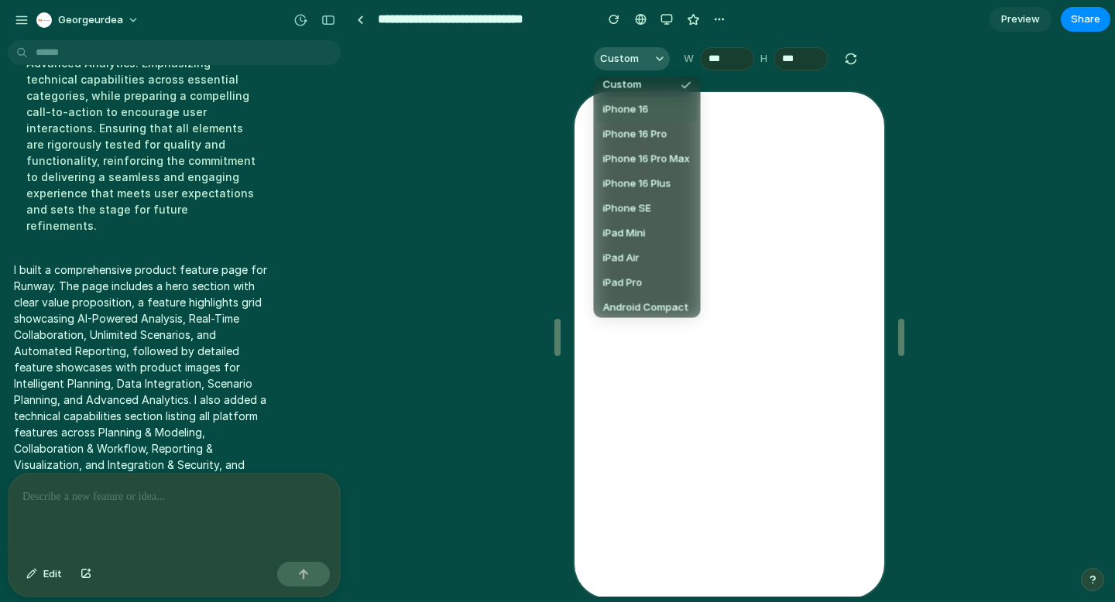
scroll to position [26, 0]
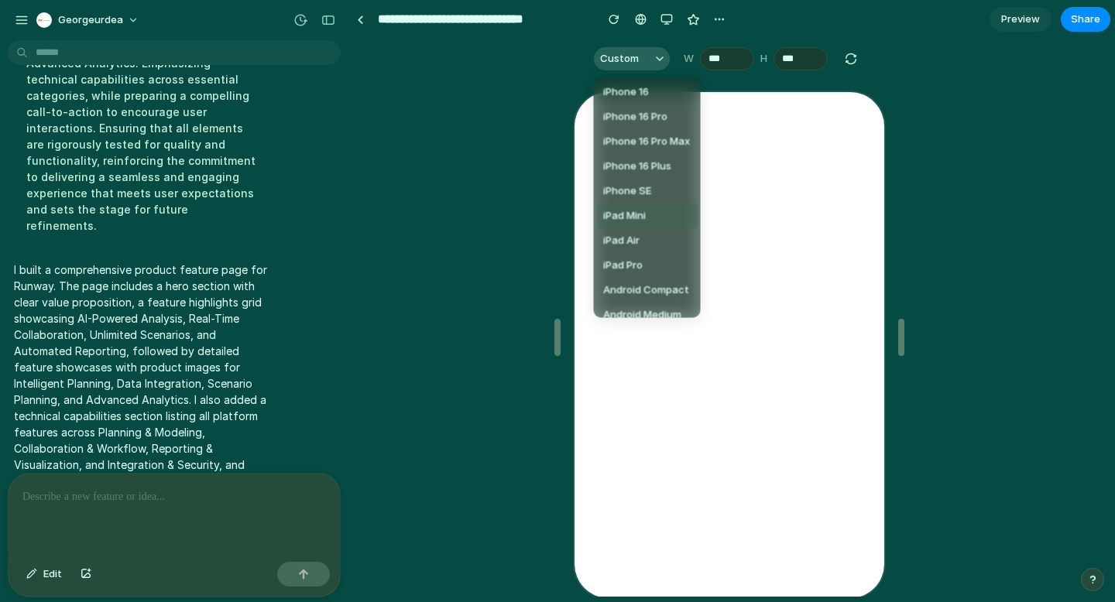
click at [631, 212] on span "iPad Mini" at bounding box center [624, 215] width 43 height 15
type input "***"
type input "****"
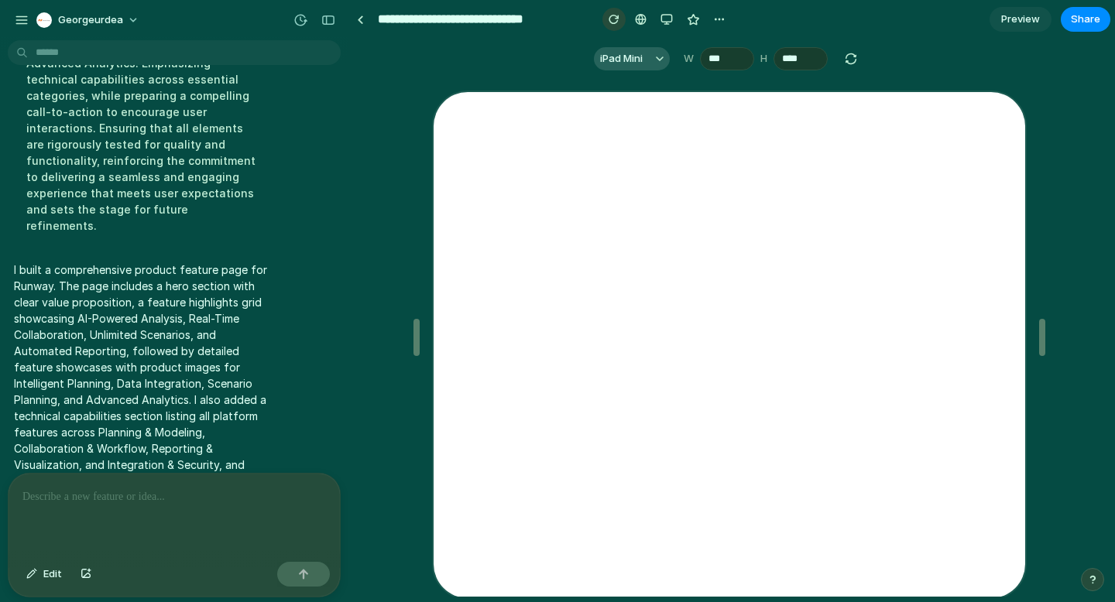
click at [613, 20] on div "button" at bounding box center [613, 19] width 11 height 11
click at [547, 43] on section "iPad Mini W *** H ****" at bounding box center [727, 58] width 756 height 39
click at [722, 20] on div "button" at bounding box center [719, 19] width 12 height 12
click at [722, 20] on div "Duplicate Delete" at bounding box center [557, 301] width 1115 height 602
click at [763, 21] on section "**********" at bounding box center [729, 19] width 762 height 39
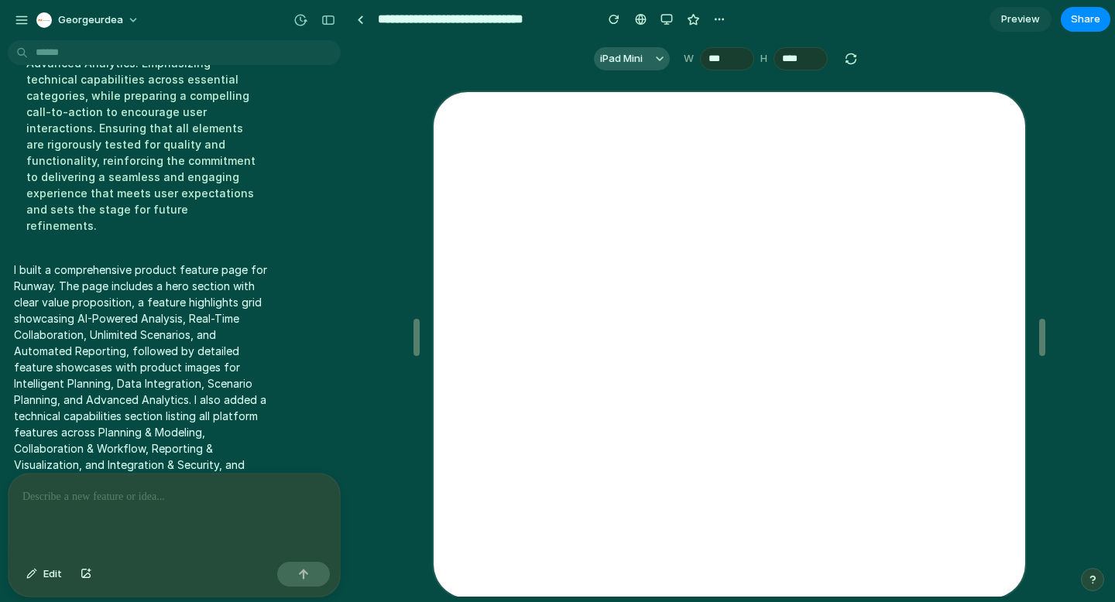
click at [398, 228] on div at bounding box center [729, 337] width 760 height 519
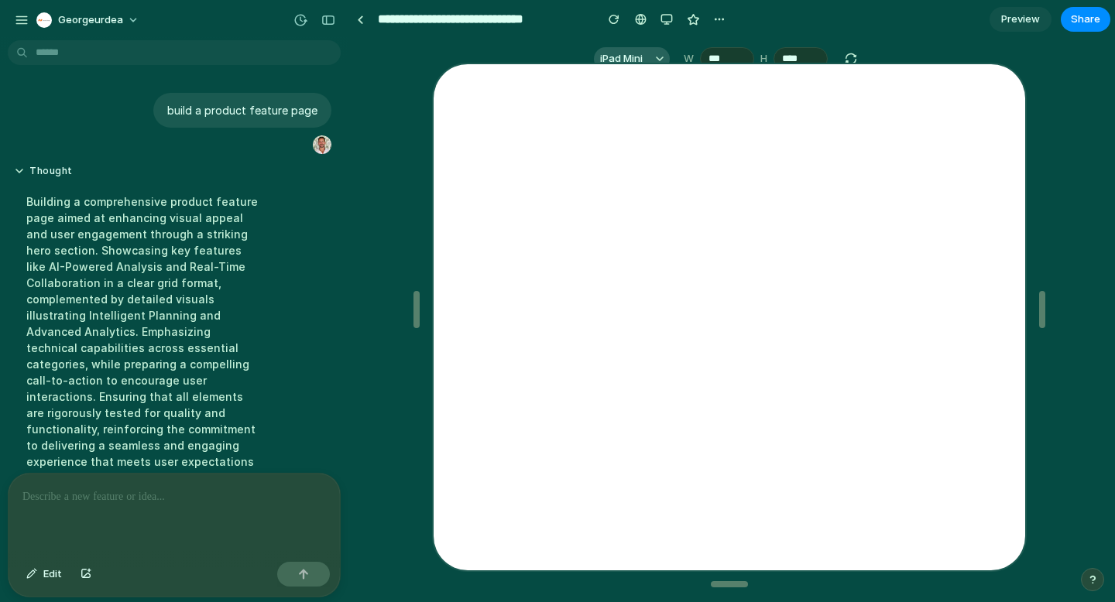
scroll to position [269, 0]
